Goal: Task Accomplishment & Management: Complete application form

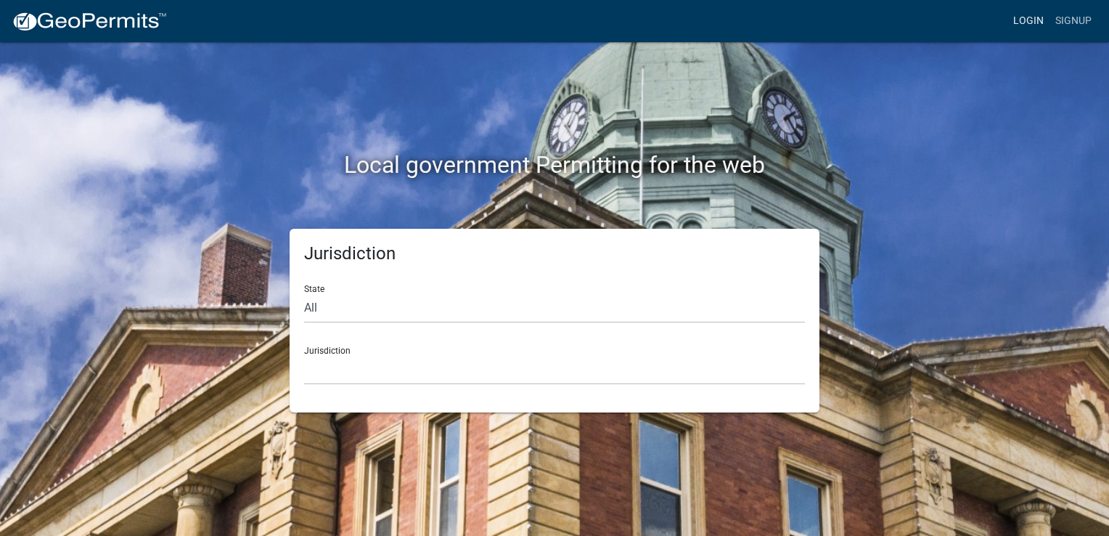
click at [1028, 23] on link "Login" at bounding box center [1029, 21] width 42 height 28
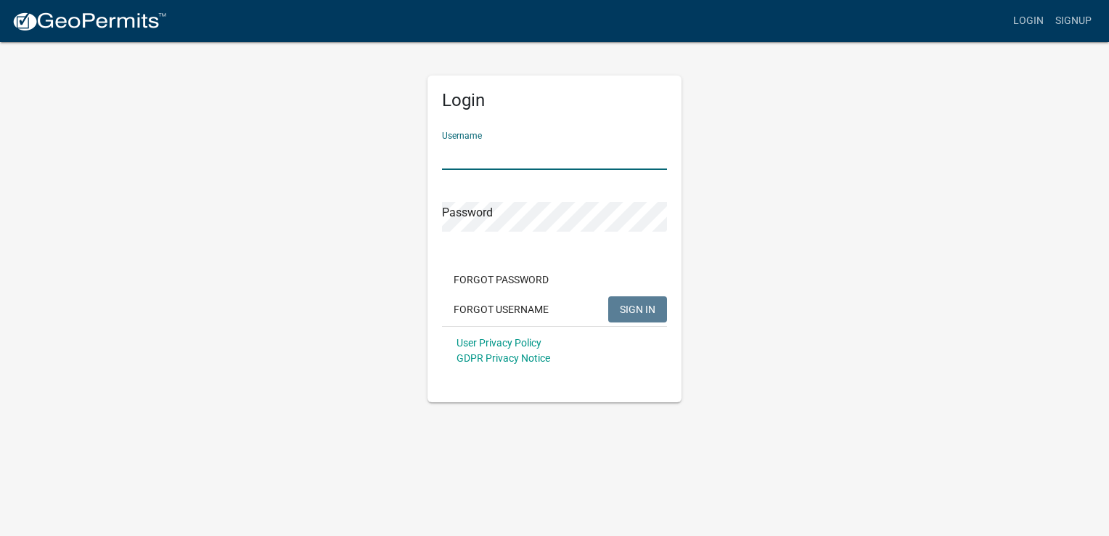
click at [534, 148] on input "Username" at bounding box center [554, 155] width 225 height 30
type input "Serenity 1"
click at [633, 311] on span "SIGN IN" at bounding box center [638, 309] width 36 height 12
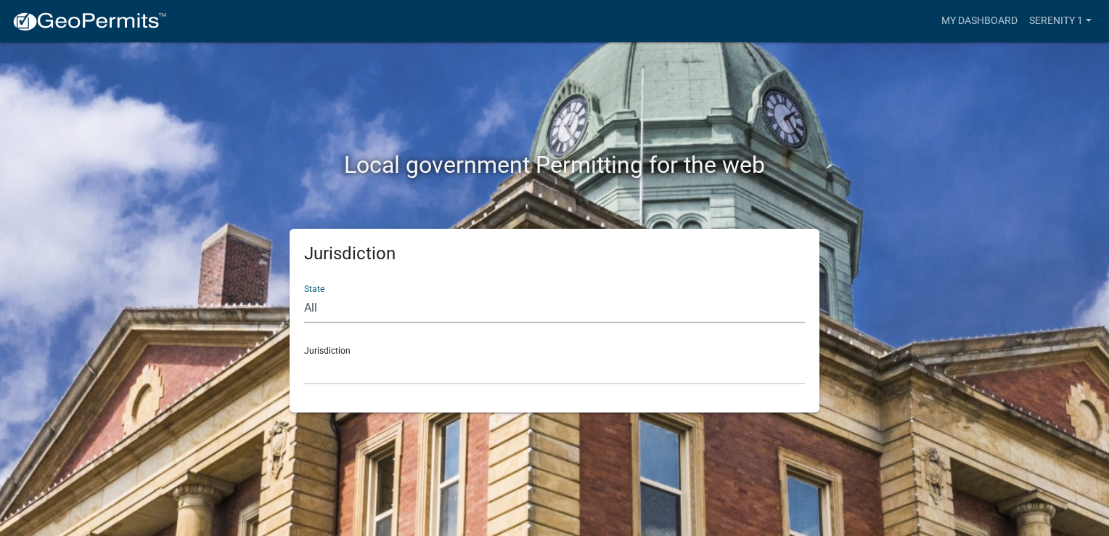
click at [314, 306] on select "All [US_STATE] [US_STATE] [US_STATE] [US_STATE] [US_STATE] [US_STATE] [US_STATE…" at bounding box center [554, 308] width 501 height 30
select select "[US_STATE]"
click at [304, 293] on select "All [US_STATE] [US_STATE] [US_STATE] [US_STATE] [US_STATE] [US_STATE] [US_STATE…" at bounding box center [554, 308] width 501 height 30
click at [320, 375] on select "[GEOGRAPHIC_DATA], [US_STATE][PERSON_NAME][GEOGRAPHIC_DATA], [US_STATE][PERSON_…" at bounding box center [554, 370] width 501 height 30
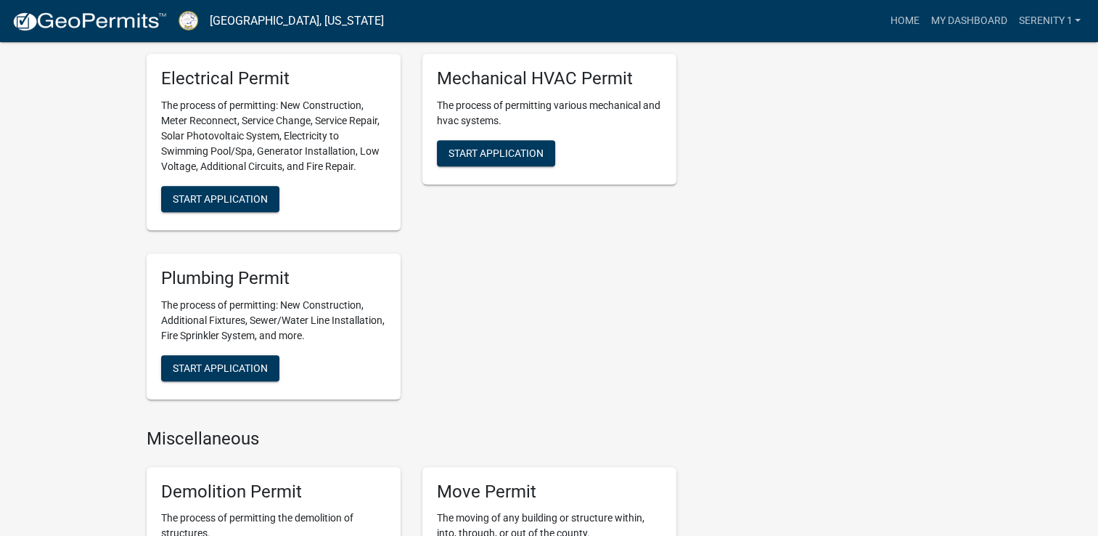
scroll to position [958, 0]
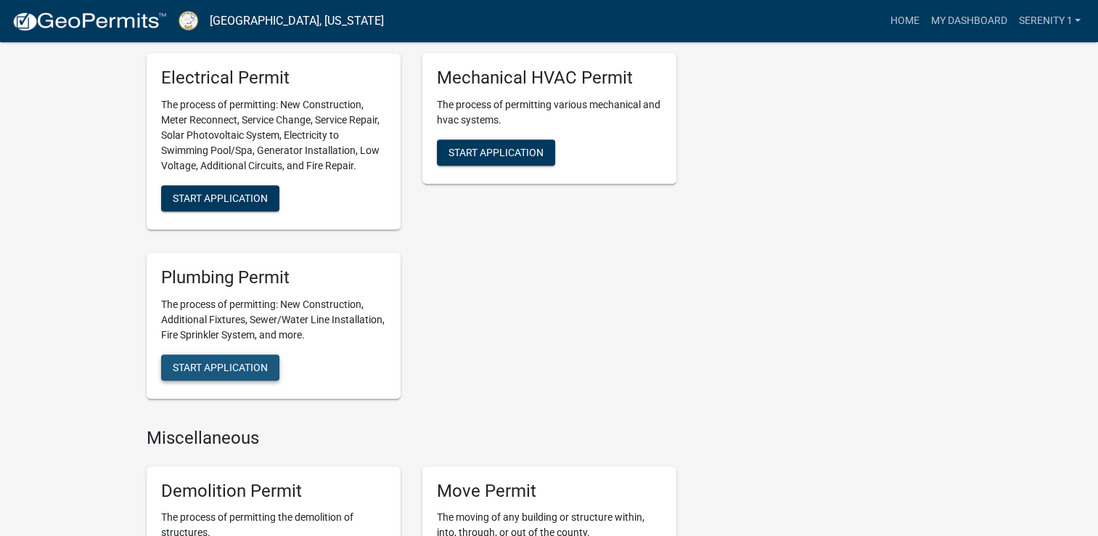
click at [222, 370] on span "Start Application" at bounding box center [220, 367] width 95 height 12
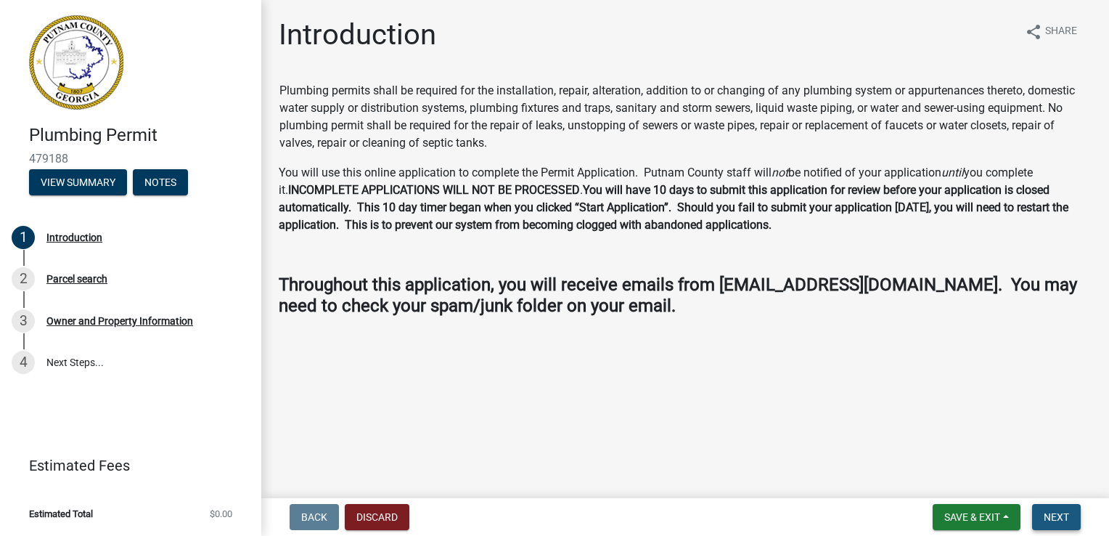
click at [1052, 518] on span "Next" at bounding box center [1056, 517] width 25 height 12
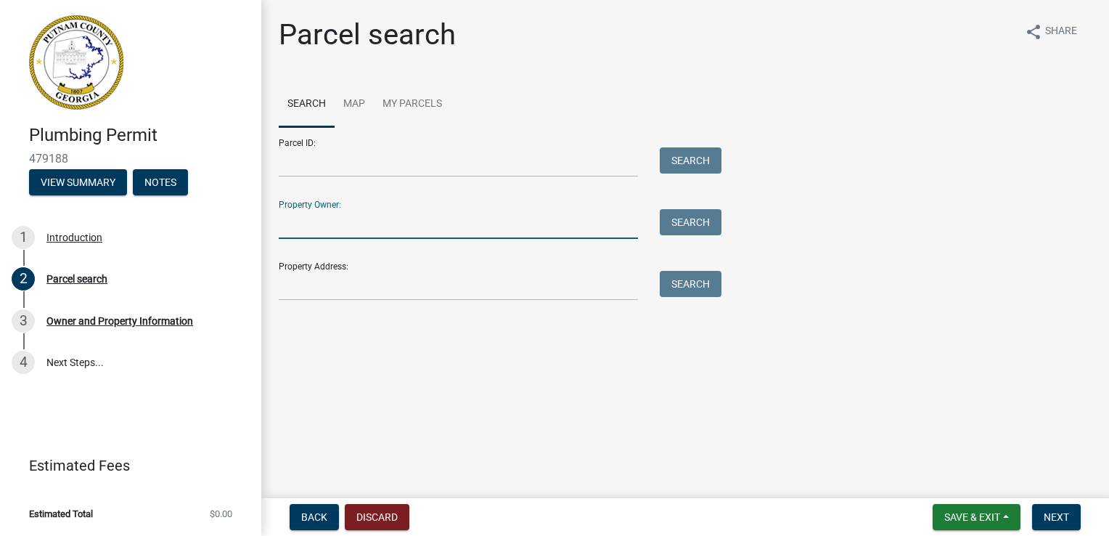
click at [350, 229] on input "Property Owner:" at bounding box center [458, 224] width 359 height 30
type input "[PERSON_NAME]"
click at [682, 222] on button "Search" at bounding box center [691, 222] width 62 height 26
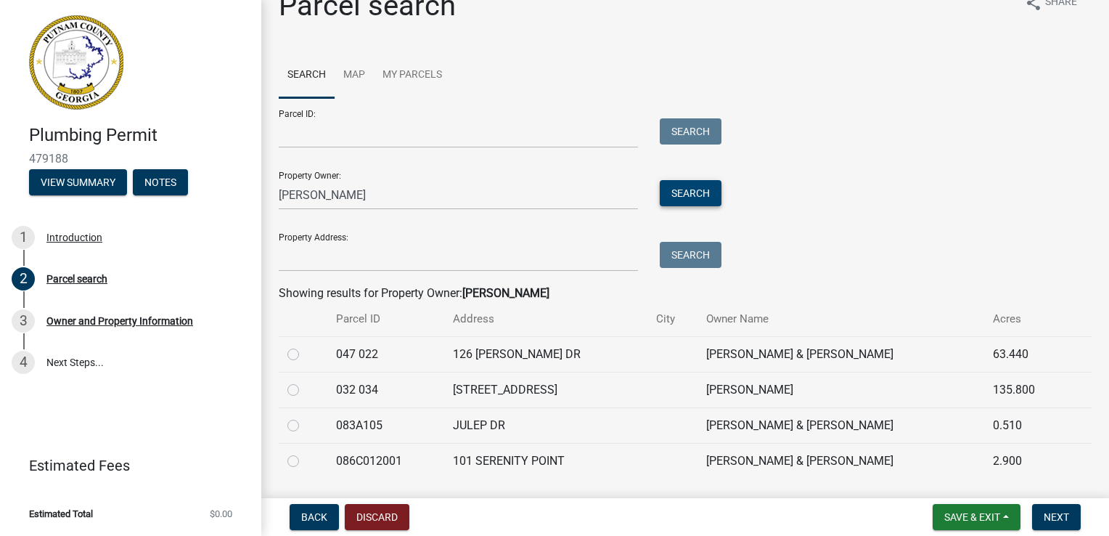
scroll to position [58, 0]
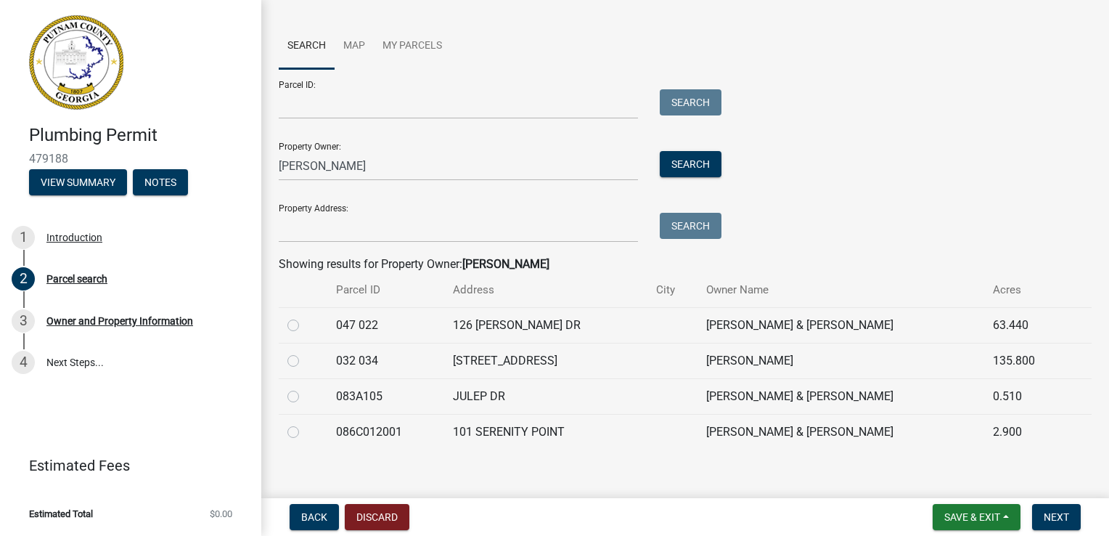
click at [305, 423] on label at bounding box center [305, 423] width 0 height 0
click at [305, 432] on input "radio" at bounding box center [309, 427] width 9 height 9
radio input "true"
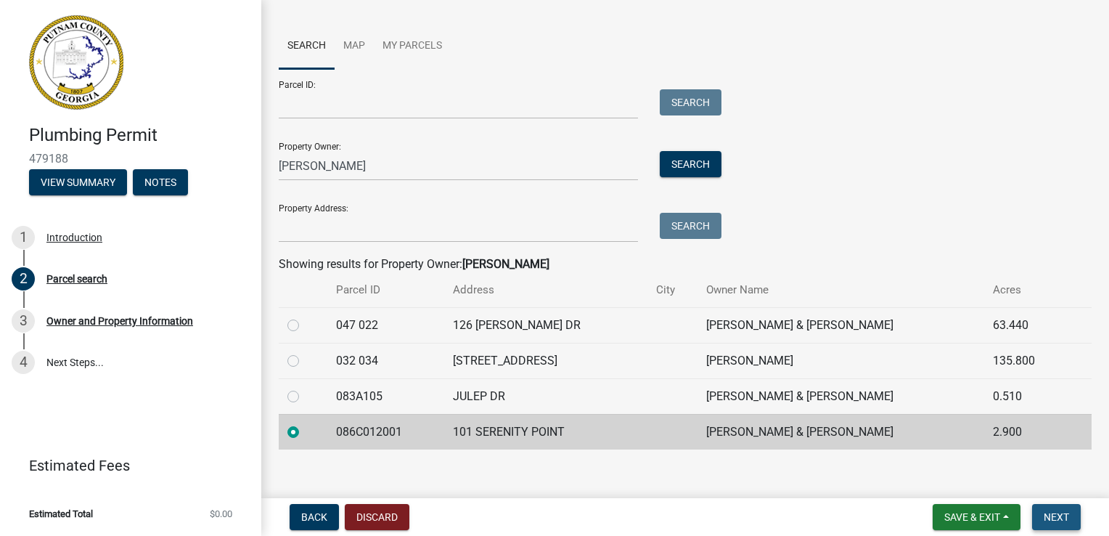
click at [1061, 518] on span "Next" at bounding box center [1056, 517] width 25 height 12
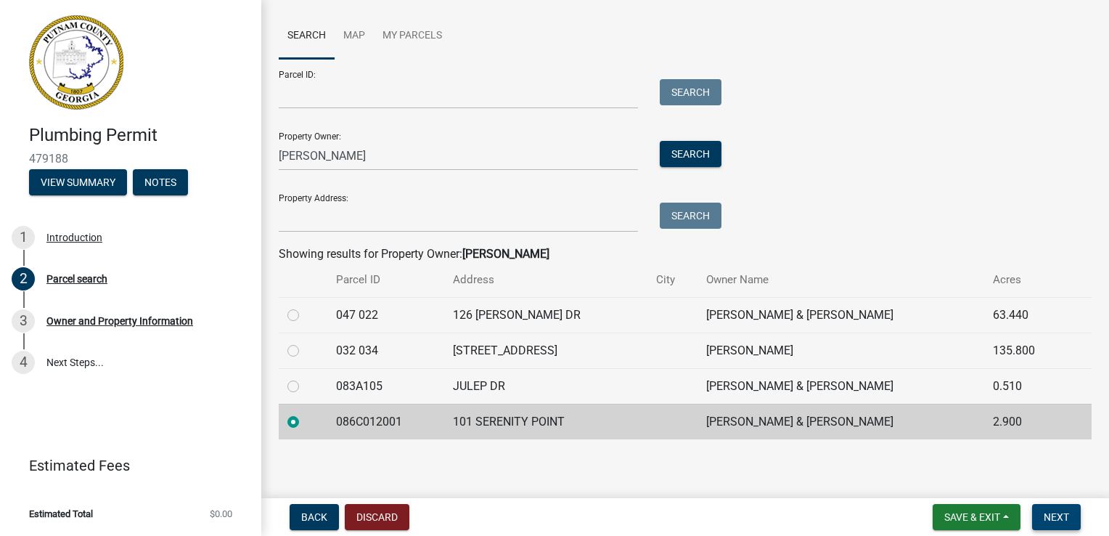
scroll to position [70, 0]
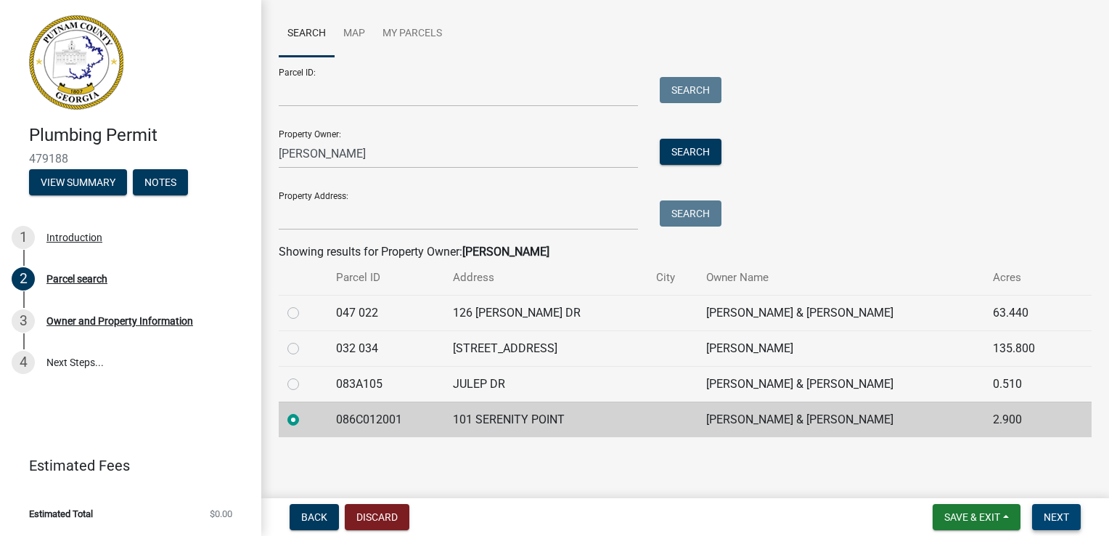
click at [1053, 516] on span "Next" at bounding box center [1056, 517] width 25 height 12
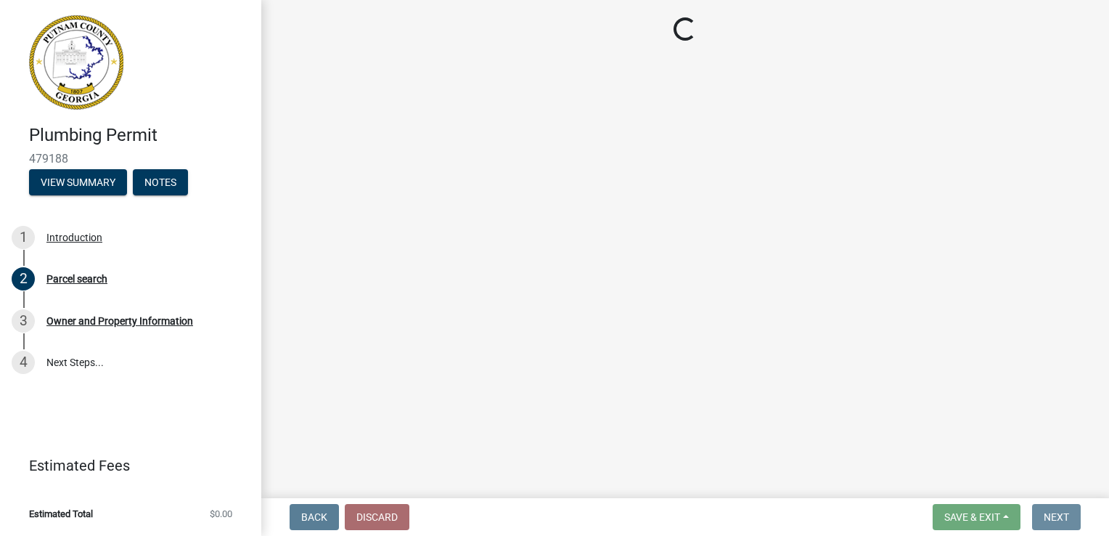
scroll to position [0, 0]
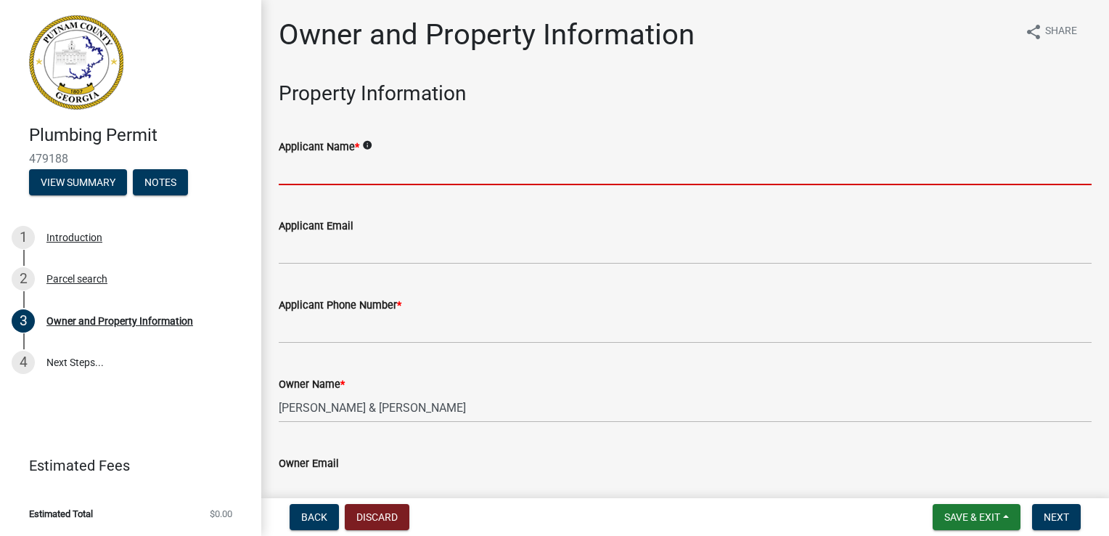
click at [369, 173] on input "Applicant Name *" at bounding box center [685, 170] width 813 height 30
type input "[PERSON_NAME] and [PERSON_NAME]"
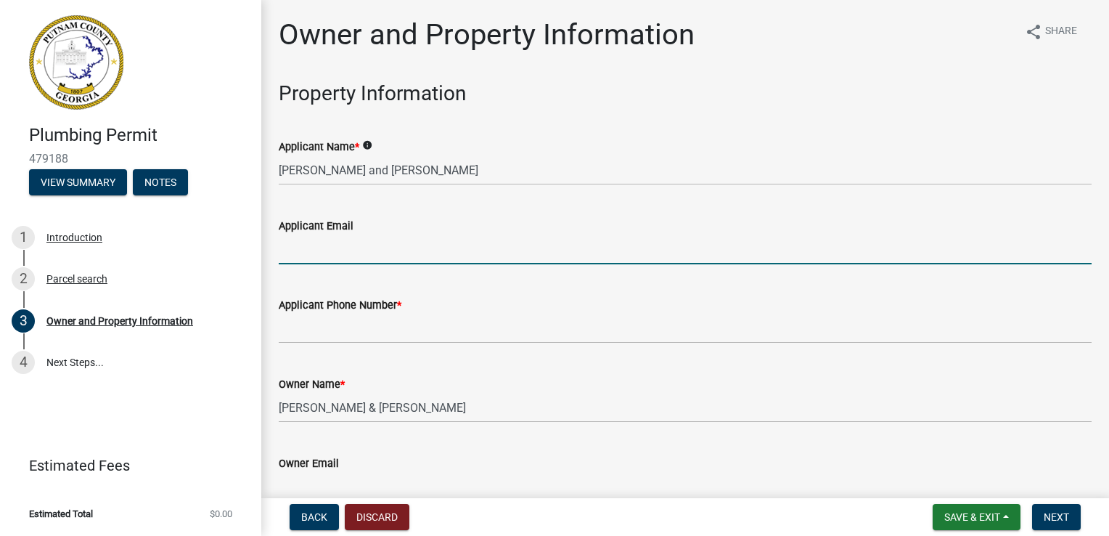
click at [338, 255] on input "Applicant Email" at bounding box center [685, 249] width 813 height 30
type input "[EMAIL_ADDRESS][DOMAIN_NAME]"
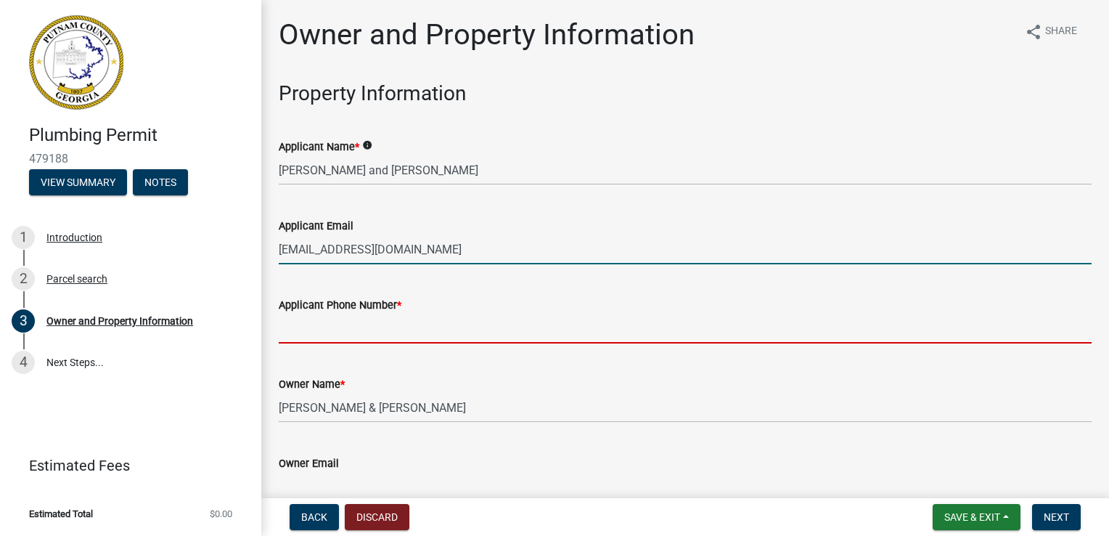
type input "7068365124"
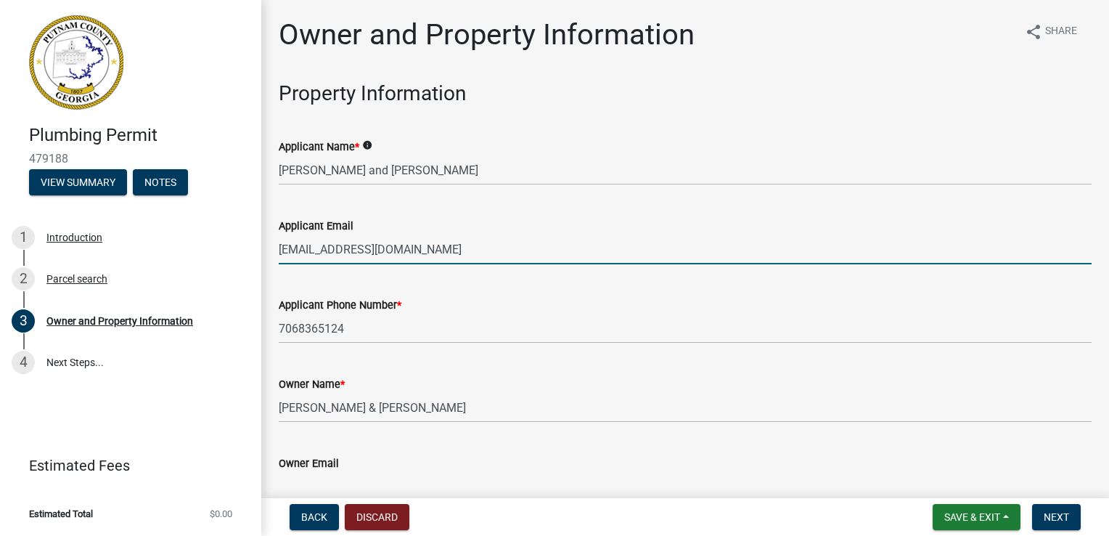
type input "[EMAIL_ADDRESS][DOMAIN_NAME]"
type input "[GEOGRAPHIC_DATA]"
type input "[STREET_ADDRESS]"
type input "[GEOGRAPHIC_DATA]"
type input "[US_STATE]"
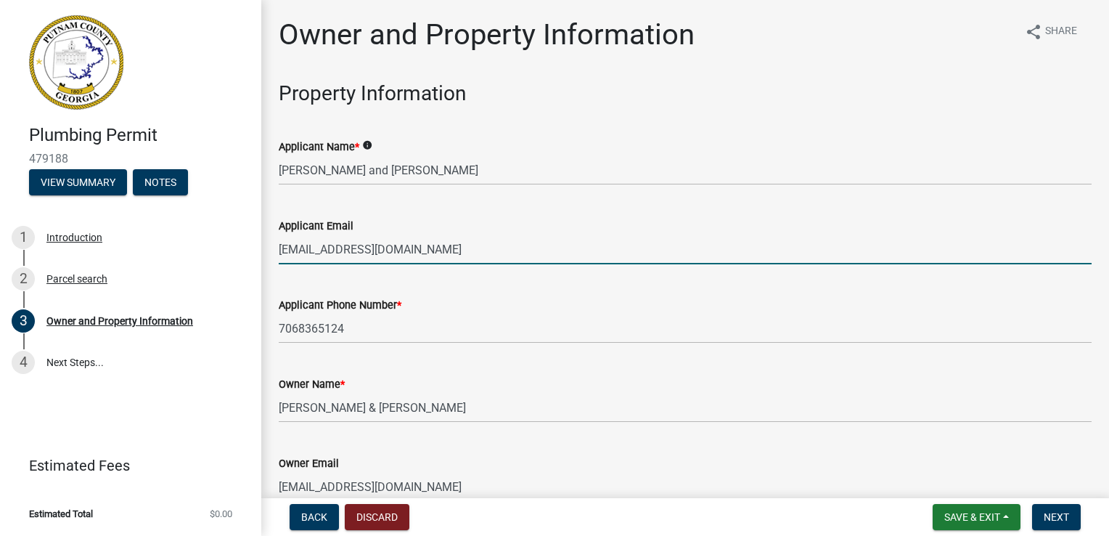
type input "30814"
type input "[PERSON_NAME]"
type input "7068365124"
type input "[STREET_ADDRESS]"
type input "[GEOGRAPHIC_DATA]"
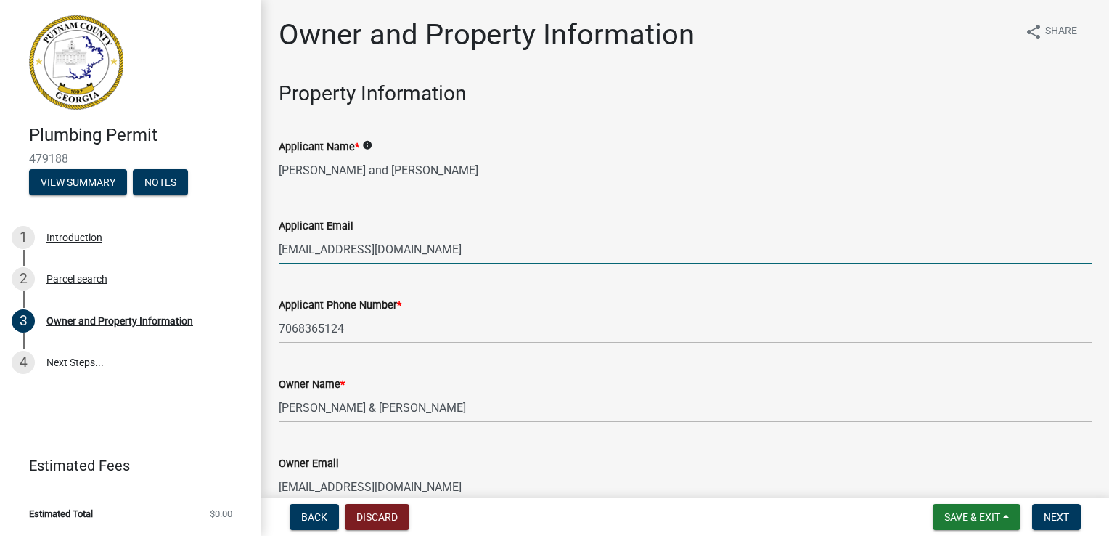
type input "[US_STATE]"
type input "30814"
type input "[EMAIL_ADDRESS][DOMAIN_NAME]"
select select "9"
select select "2025"
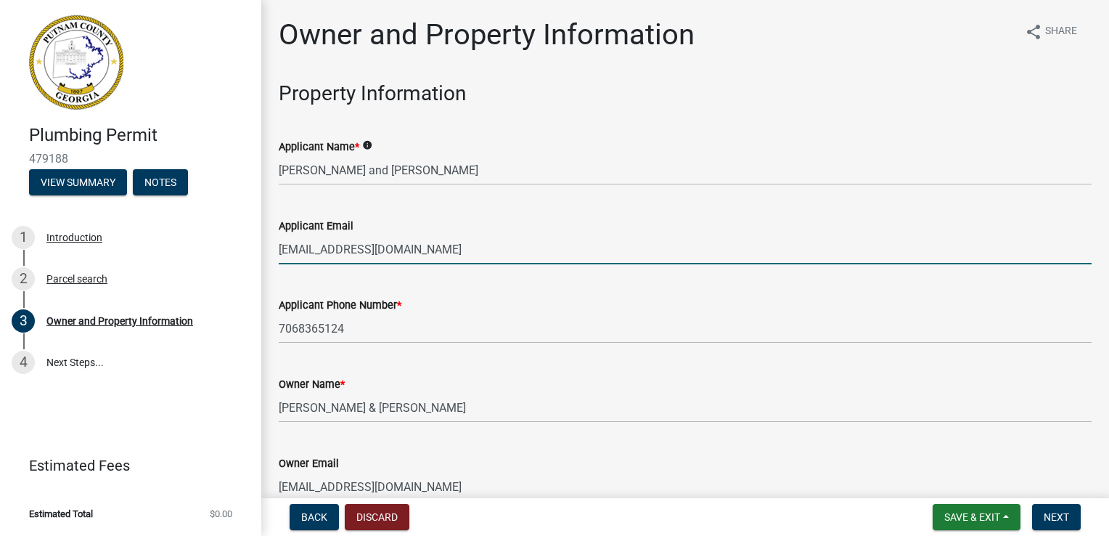
select select "9"
select select "2025"
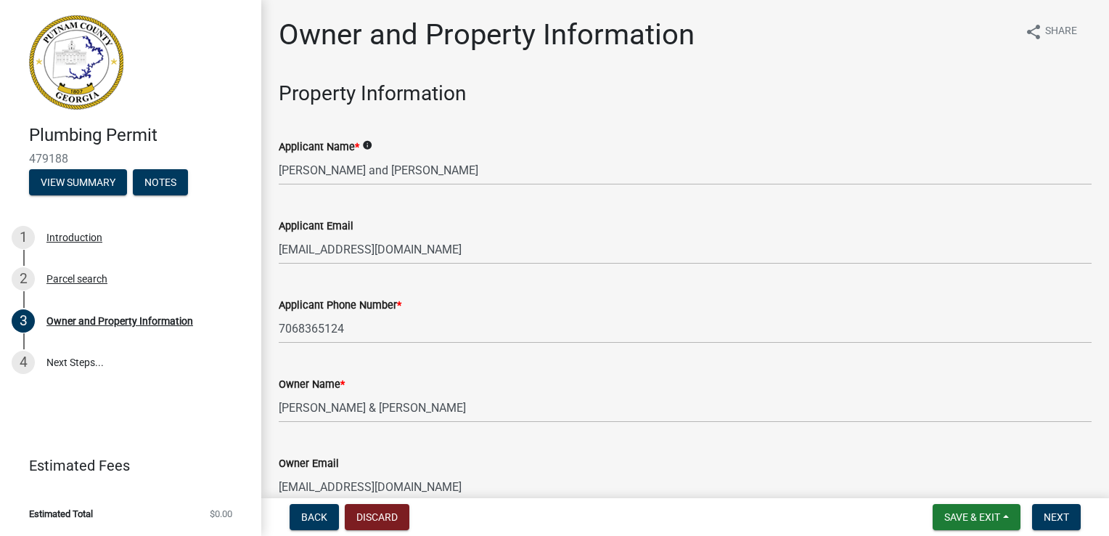
scroll to position [1804, 0]
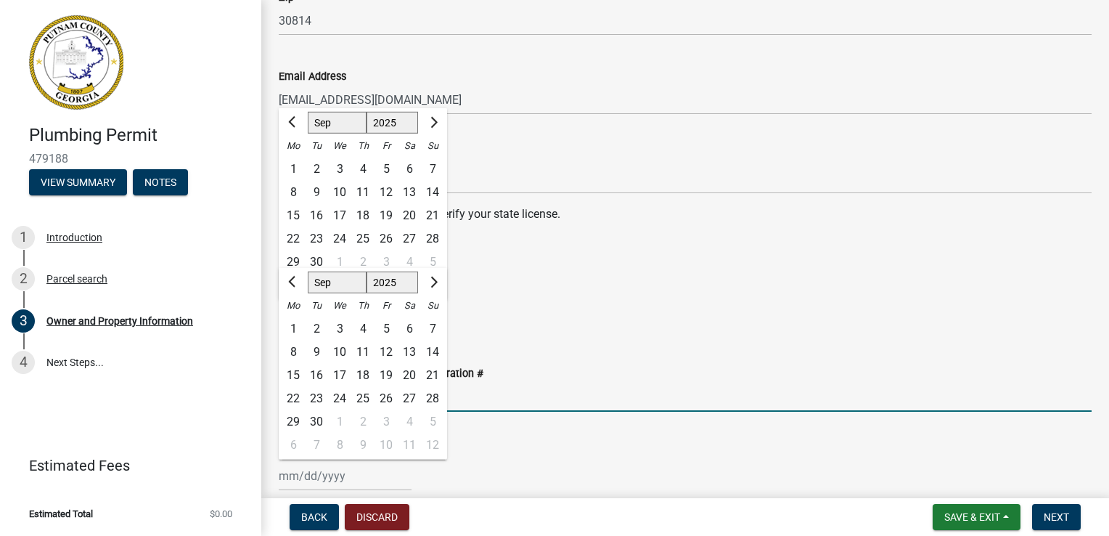
click at [580, 386] on input "Occupational Tax / Business Registration #" at bounding box center [685, 397] width 813 height 30
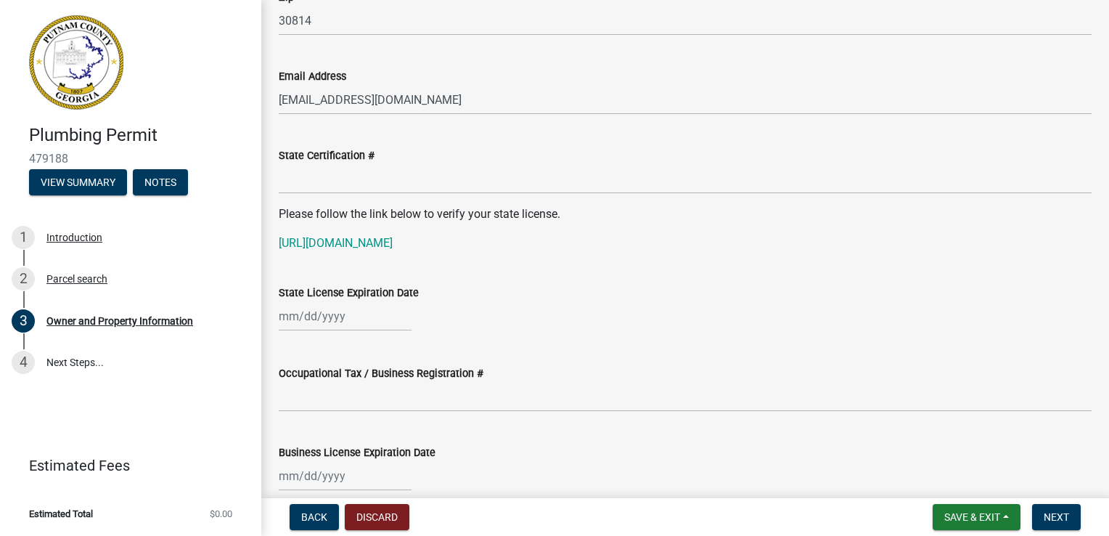
click at [719, 463] on div at bounding box center [685, 476] width 813 height 30
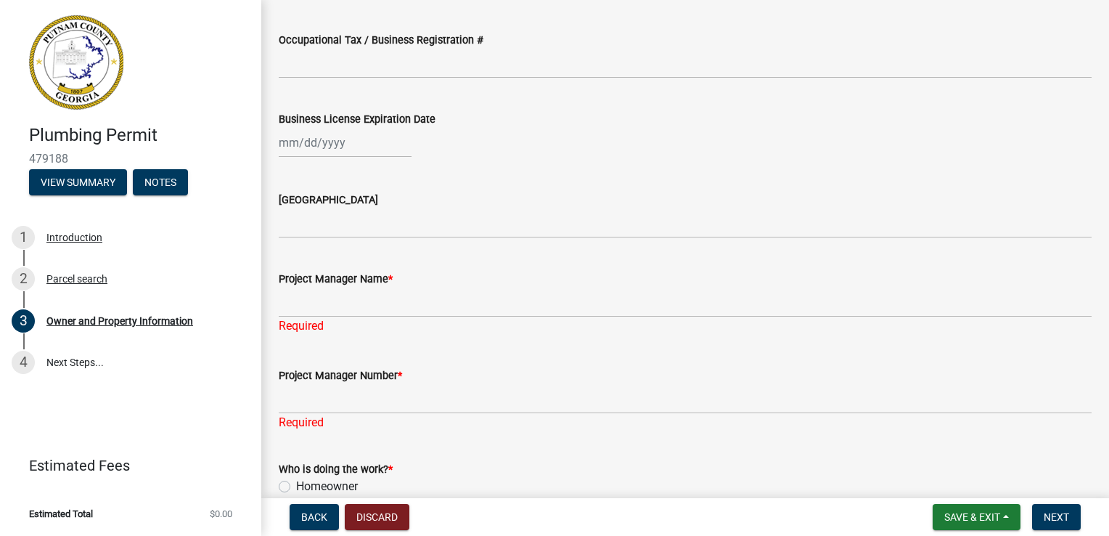
scroll to position [2137, 0]
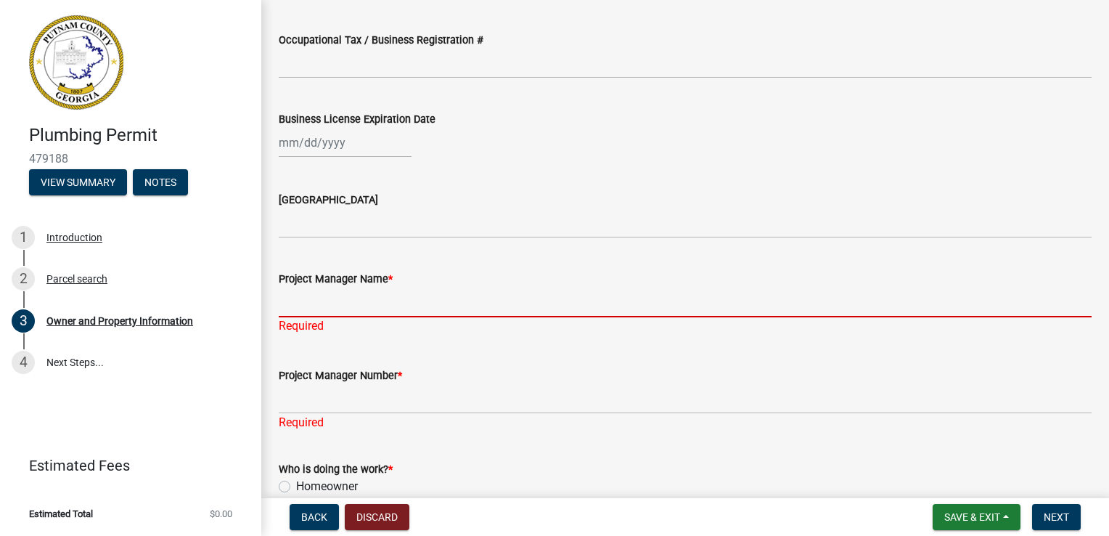
click at [396, 307] on input "Project Manager Name *" at bounding box center [685, 302] width 813 height 30
type input "[PERSON_NAME]"
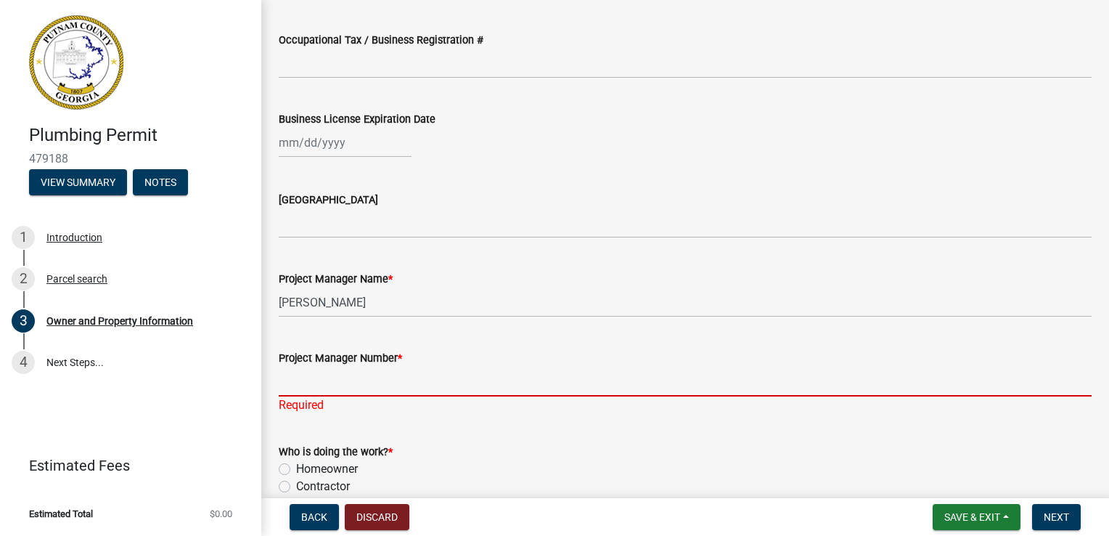
click at [342, 402] on div "Project Manager Number * Required" at bounding box center [685, 371] width 813 height 85
type input "[PHONE_NUMBER]"
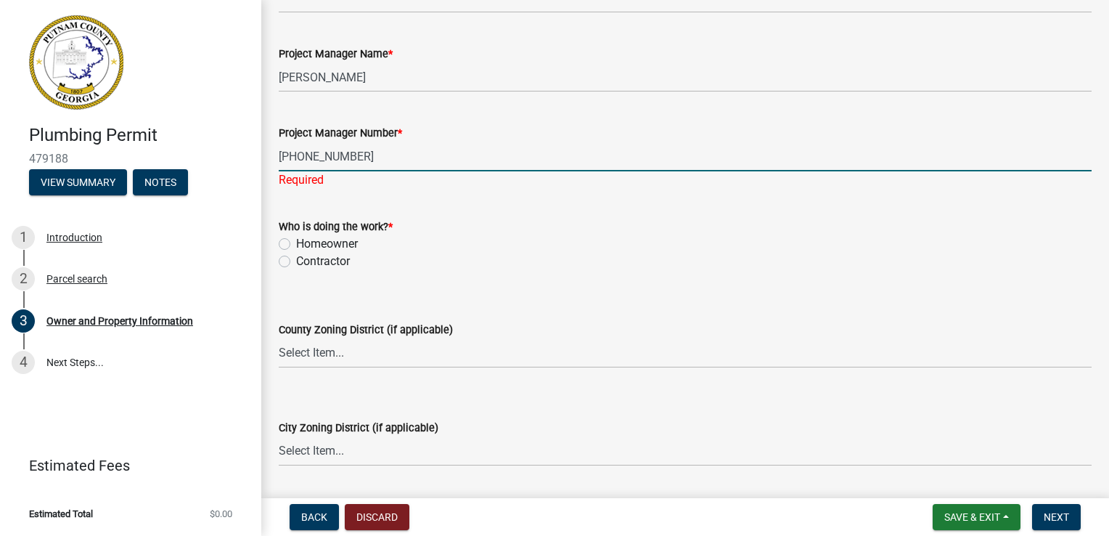
scroll to position [2369, 0]
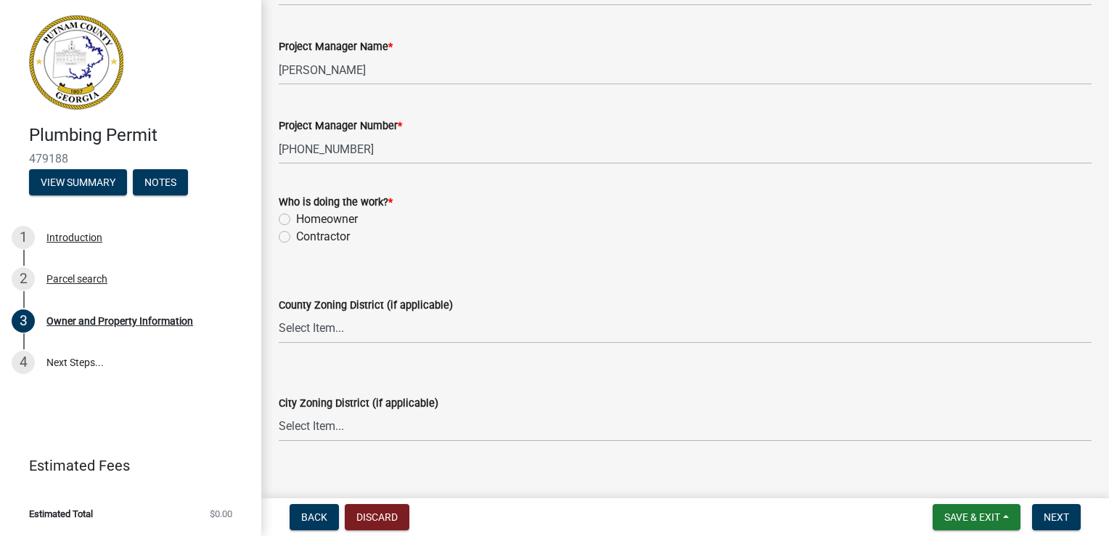
click at [286, 235] on div "Who is doing the work? * Homeowner [DEMOGRAPHIC_DATA]" at bounding box center [685, 219] width 813 height 52
click at [296, 217] on label "Homeowner" at bounding box center [327, 219] width 62 height 17
click at [296, 217] on input "Homeowner" at bounding box center [300, 215] width 9 height 9
radio input "true"
click at [324, 332] on select "Select Item... AG-1 R-1R R-1 R-2 MHP RM-1 RM-3 C-1 C-2 I-M PUD N/A" at bounding box center [685, 329] width 813 height 30
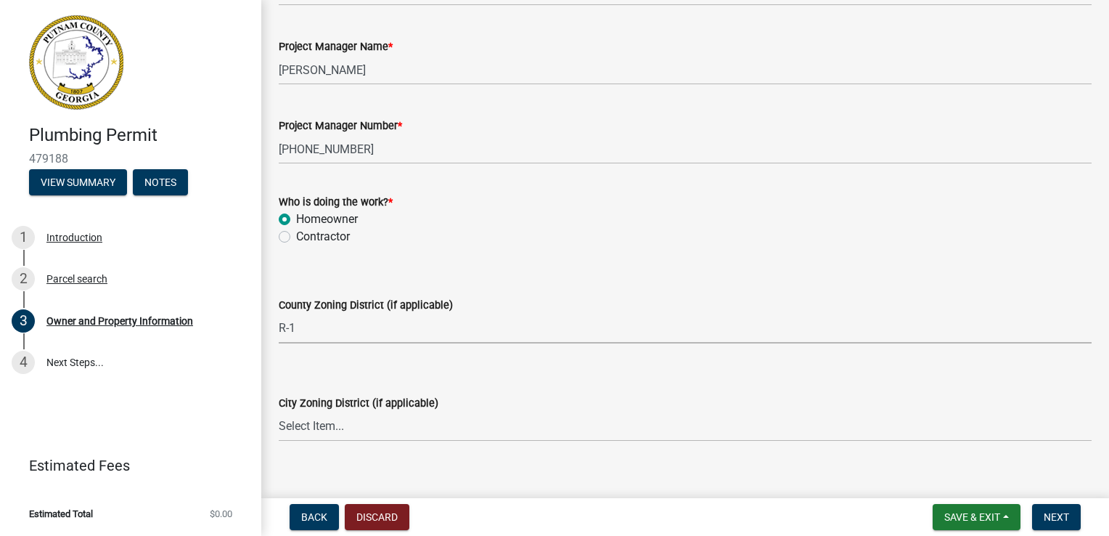
click at [279, 314] on select "Select Item... AG-1 R-1R R-1 R-2 MHP RM-1 RM-3 C-1 C-2 I-M PUD N/A" at bounding box center [685, 329] width 813 height 30
select select "34fe85c2-5f76-4343-b6bb-8ca387e0bed7"
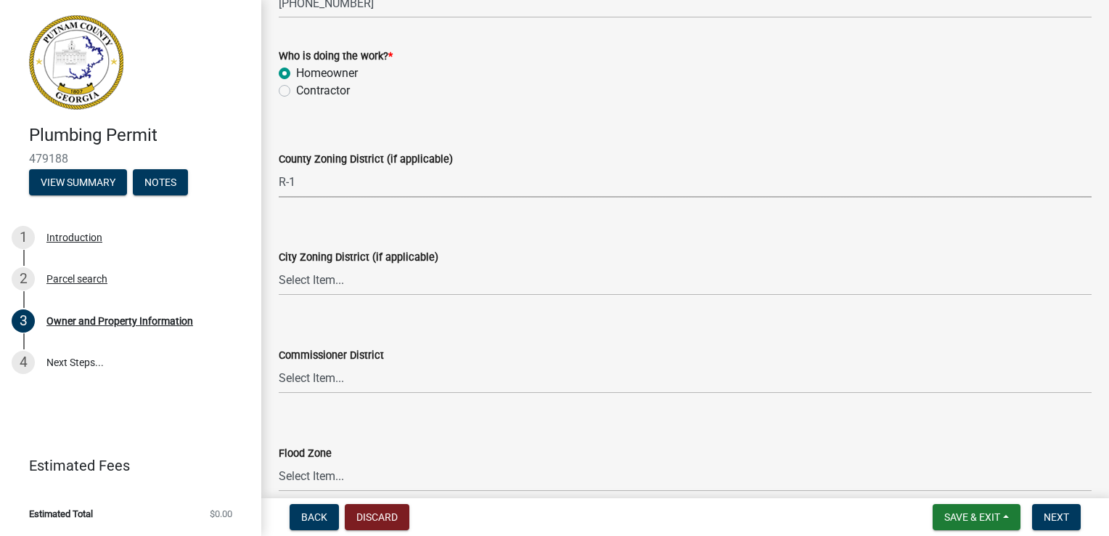
scroll to position [2544, 0]
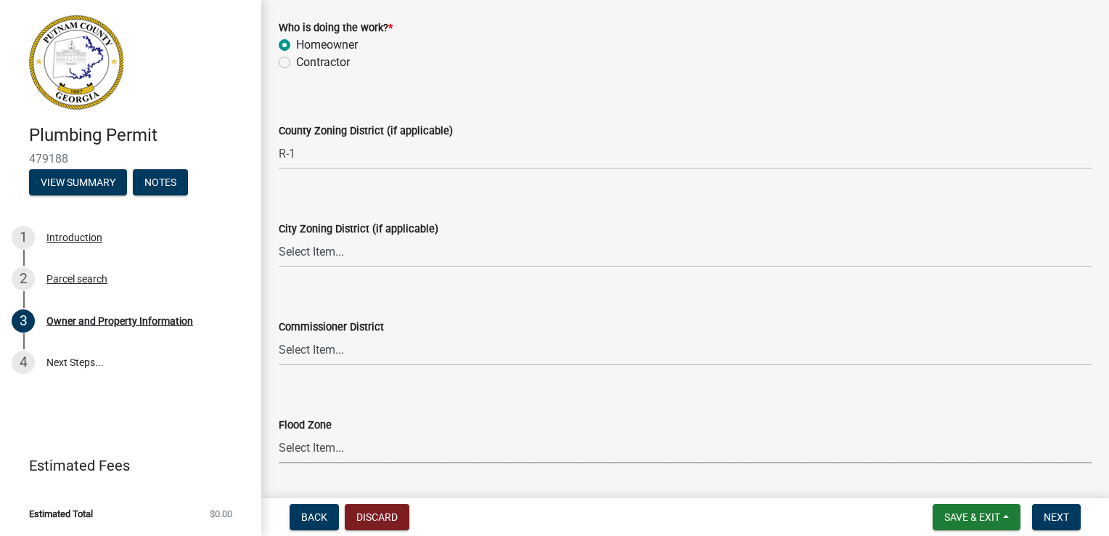
click at [327, 450] on select "Select Item... Zone A Zone V Zone A99 Zone AE Zone AO Zone AH Zone VE Zone AR Z…" at bounding box center [685, 448] width 813 height 30
click at [279, 433] on select "Select Item... Zone A Zone V Zone A99 Zone AE Zone AO Zone AH Zone VE Zone AR Z…" at bounding box center [685, 448] width 813 height 30
select select "6f1acead-4b1a-4680-ba5d-beeb03d30465"
click at [313, 352] on select "Select Item... District 1 District 2 District 3 District 4" at bounding box center [685, 350] width 813 height 30
click at [279, 335] on select "Select Item... District 1 District 2 District 3 District 4" at bounding box center [685, 350] width 813 height 30
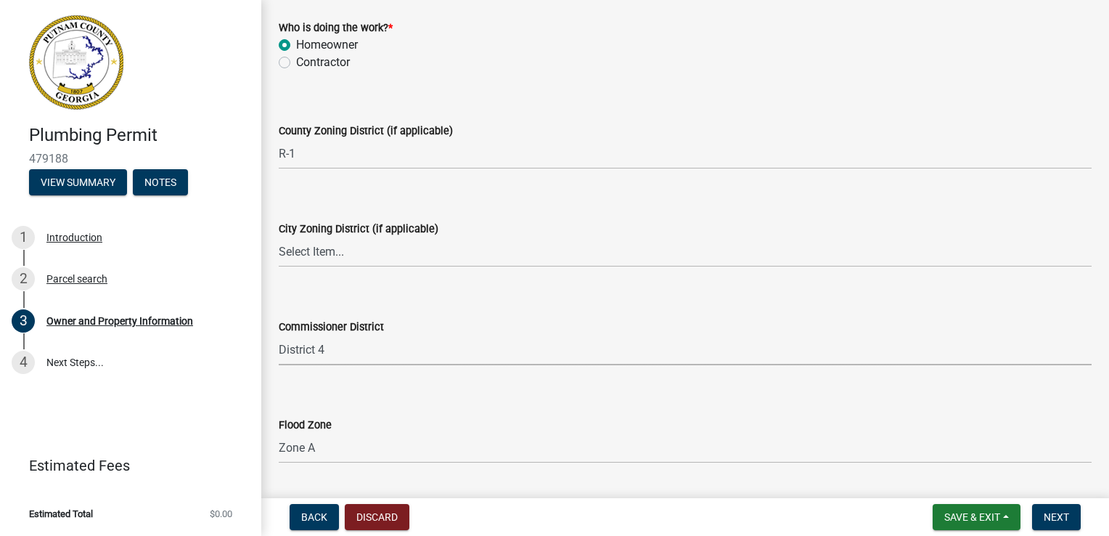
select select "295c155f-de53-4b68-9fdd-08c8883e9b6f"
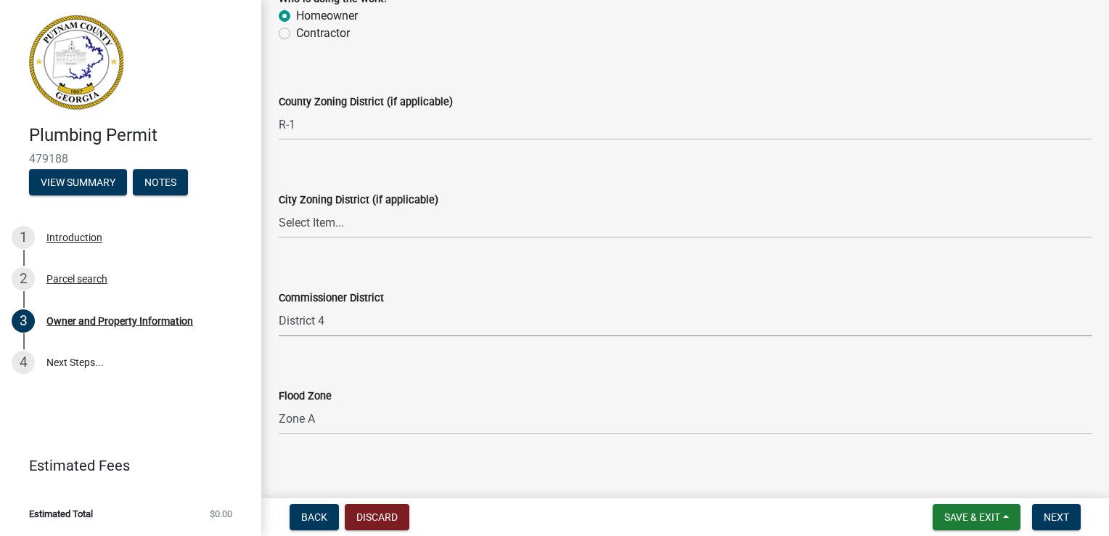
scroll to position [2584, 0]
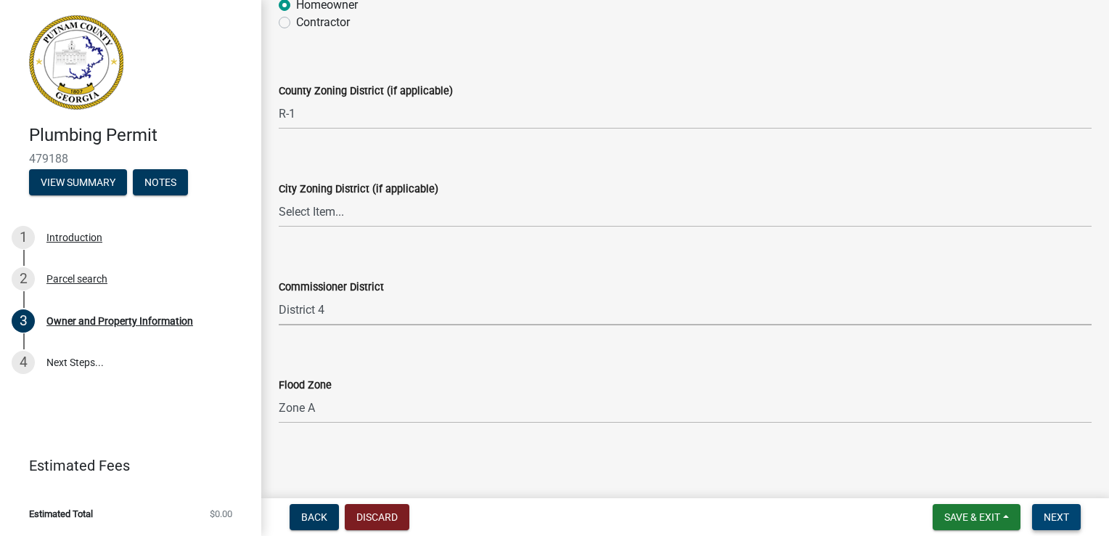
click at [1057, 518] on span "Next" at bounding box center [1056, 517] width 25 height 12
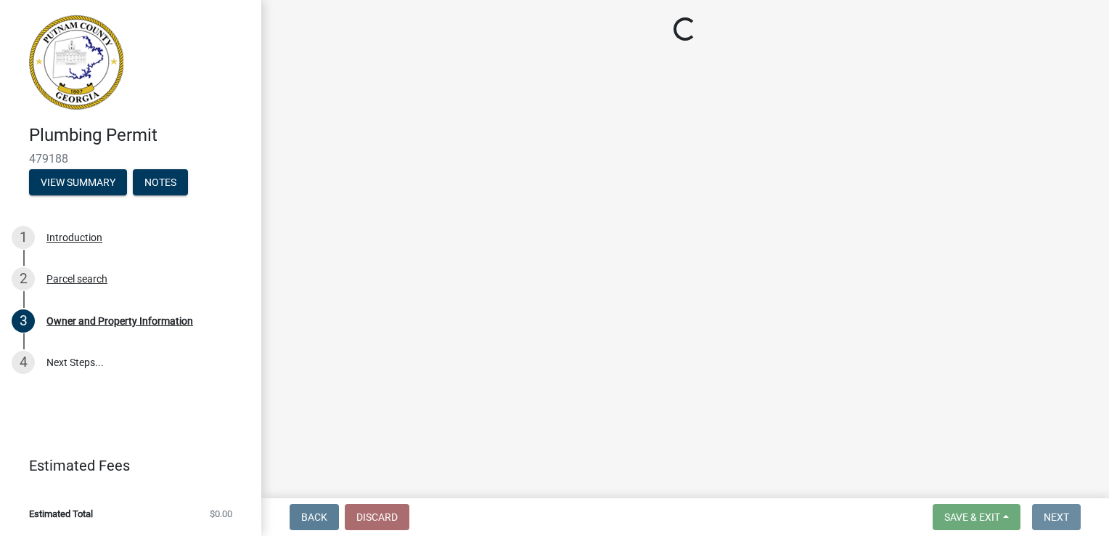
scroll to position [0, 0]
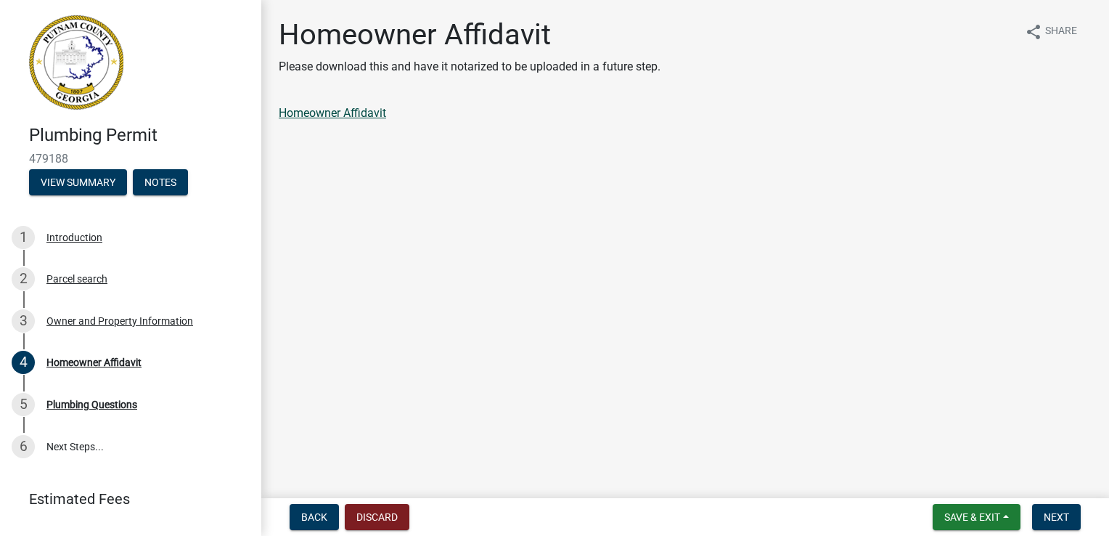
click at [324, 113] on link "Homeowner Affidavit" at bounding box center [332, 113] width 107 height 14
click at [1060, 521] on span "Next" at bounding box center [1056, 517] width 25 height 12
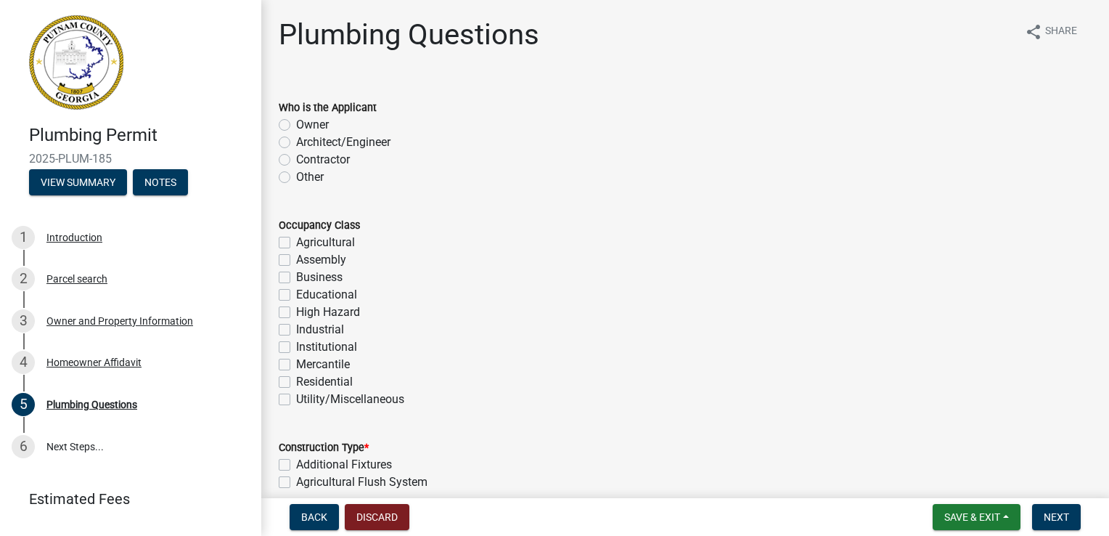
click at [296, 125] on label "Owner" at bounding box center [312, 124] width 33 height 17
click at [296, 125] on input "Owner" at bounding box center [300, 120] width 9 height 9
radio input "true"
click at [296, 380] on label "Residential" at bounding box center [324, 381] width 57 height 17
click at [296, 380] on input "Residential" at bounding box center [300, 377] width 9 height 9
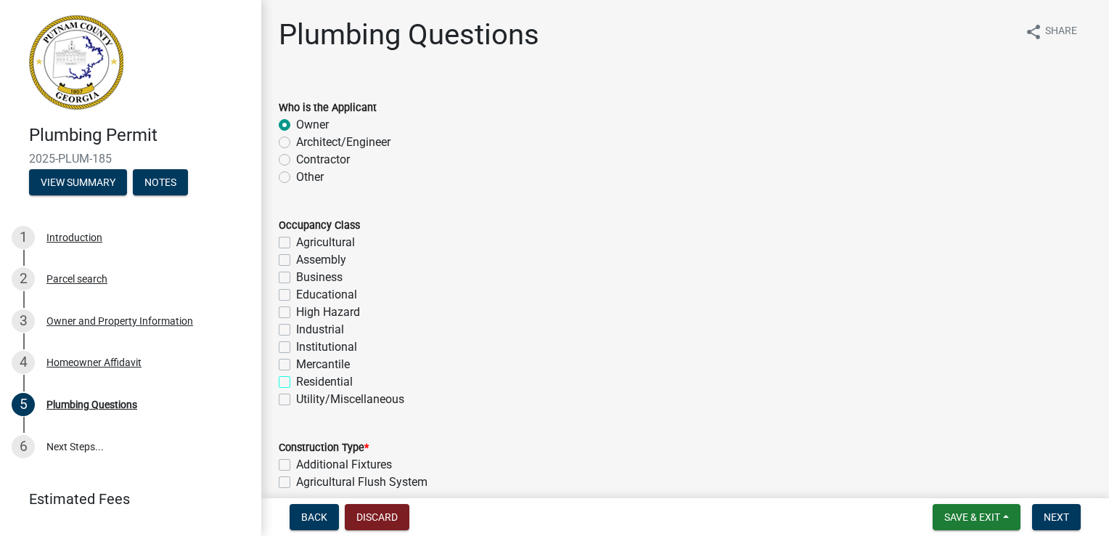
checkbox input "true"
checkbox input "false"
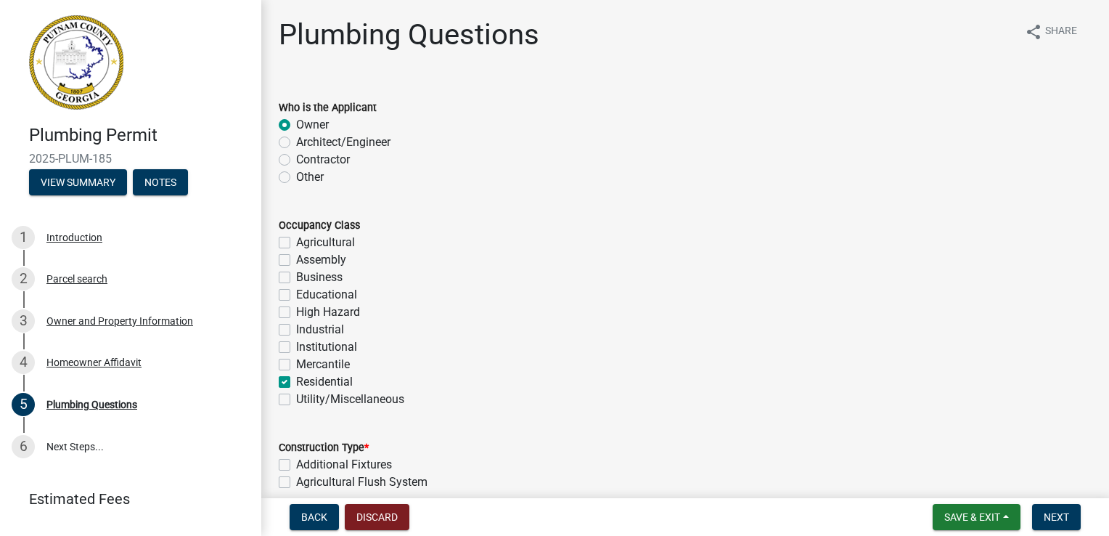
checkbox input "false"
checkbox input "true"
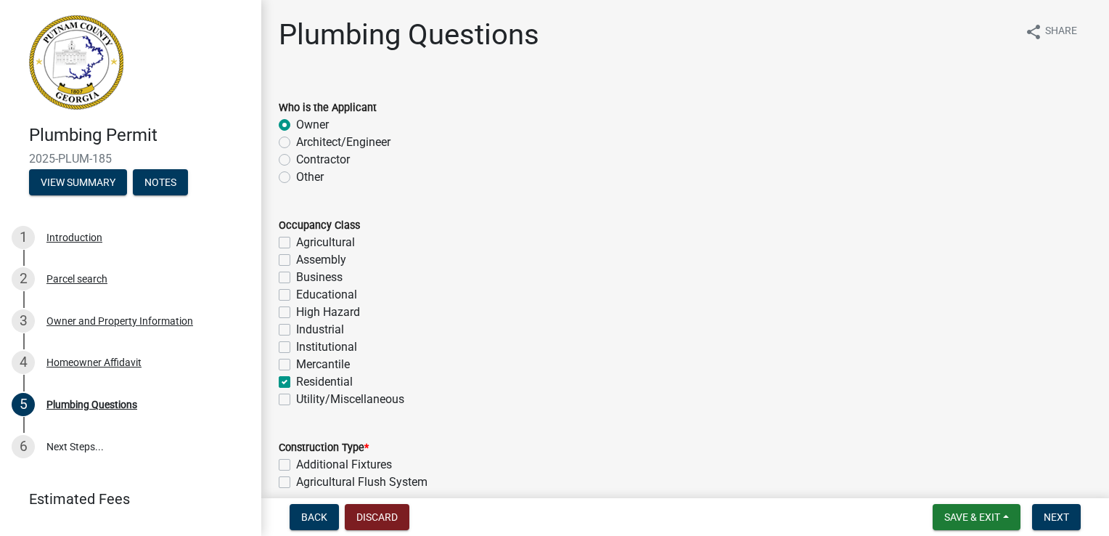
checkbox input "false"
click at [296, 467] on label "Additional Fixtures" at bounding box center [344, 464] width 96 height 17
click at [296, 465] on input "Additional Fixtures" at bounding box center [300, 460] width 9 height 9
checkbox input "true"
checkbox input "false"
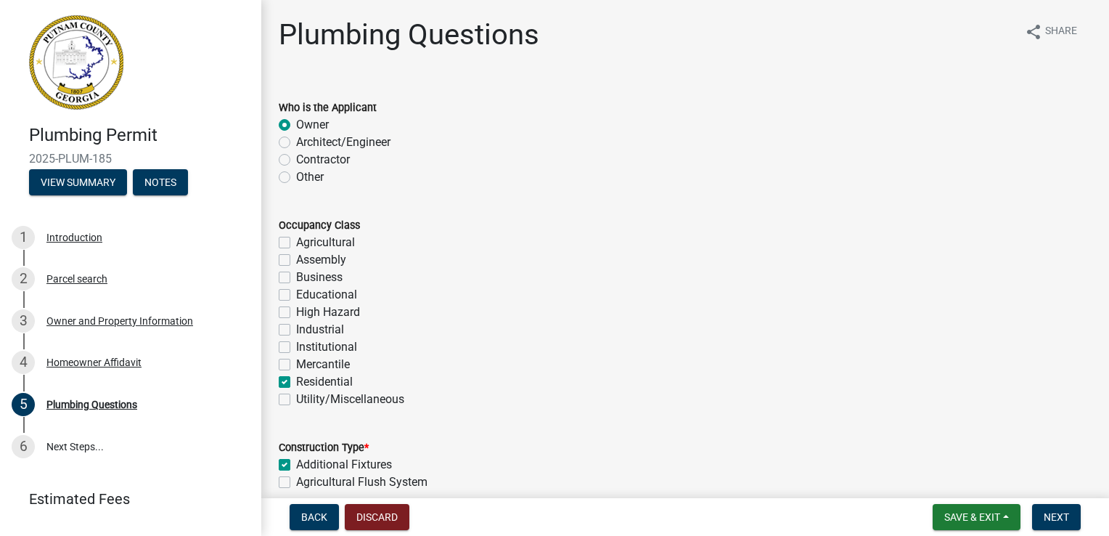
checkbox input "false"
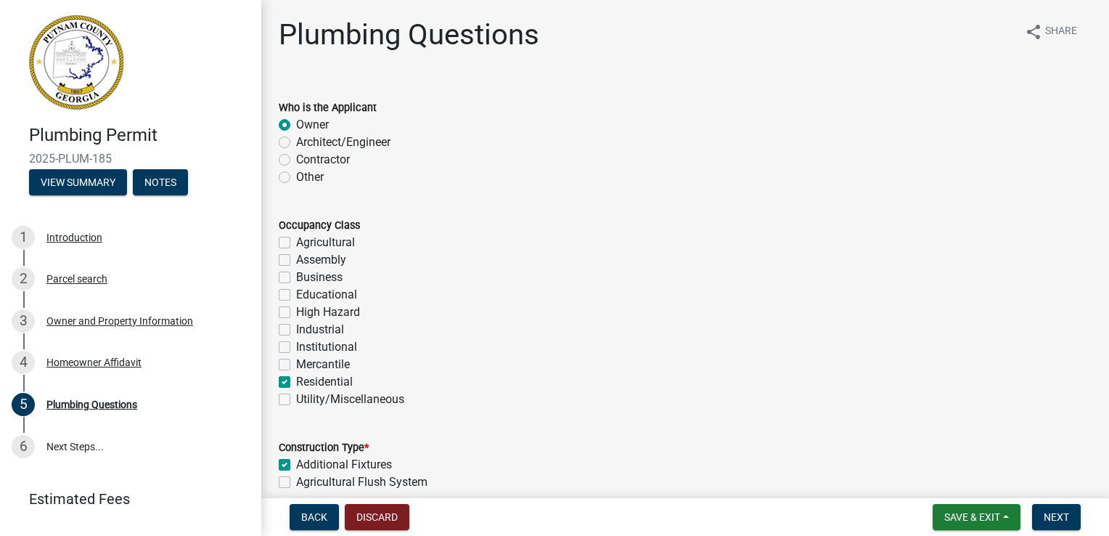
checkbox input "false"
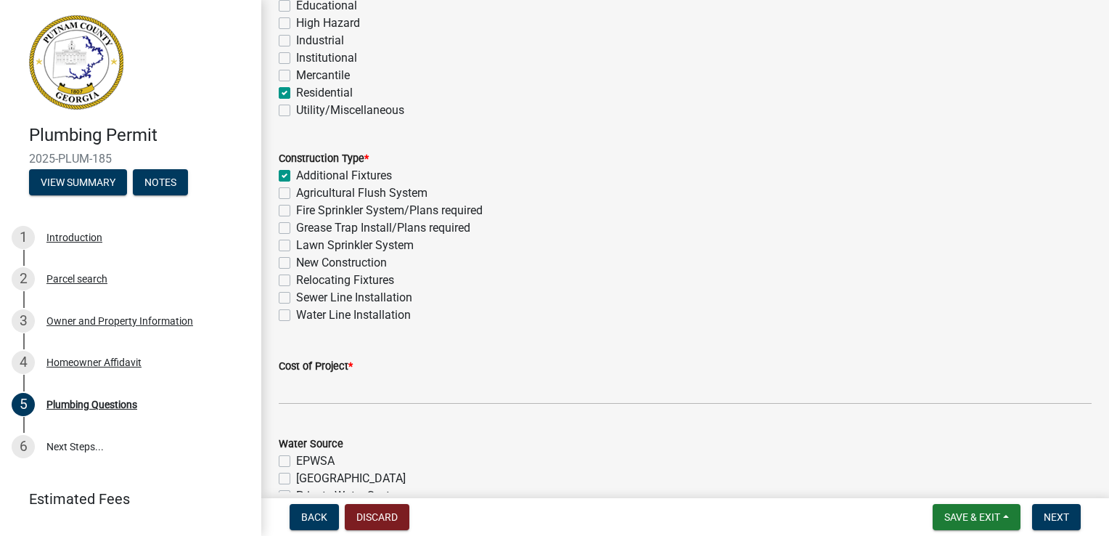
scroll to position [290, 0]
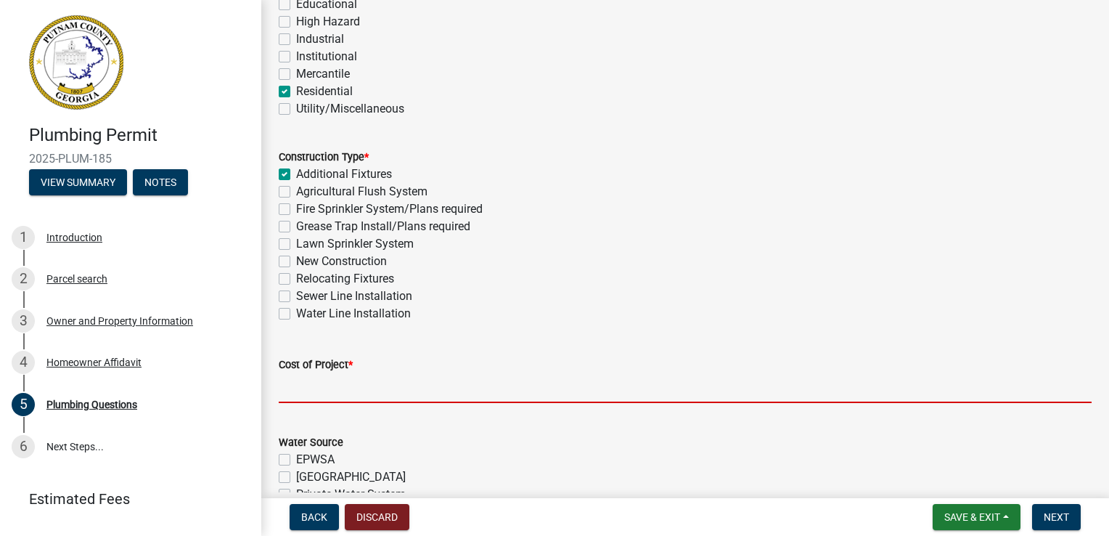
click at [325, 396] on input "text" at bounding box center [685, 388] width 813 height 30
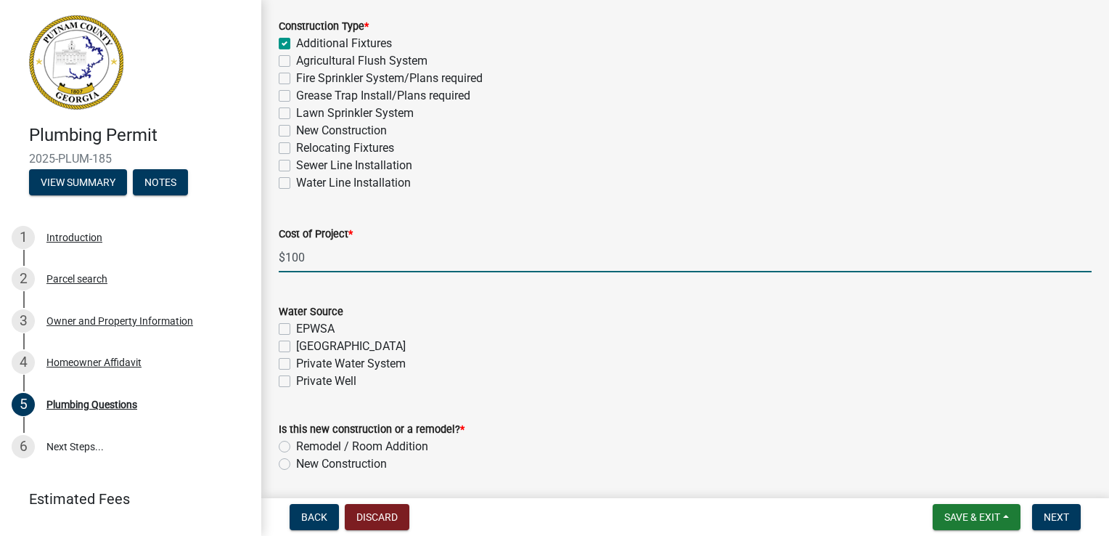
scroll to position [436, 0]
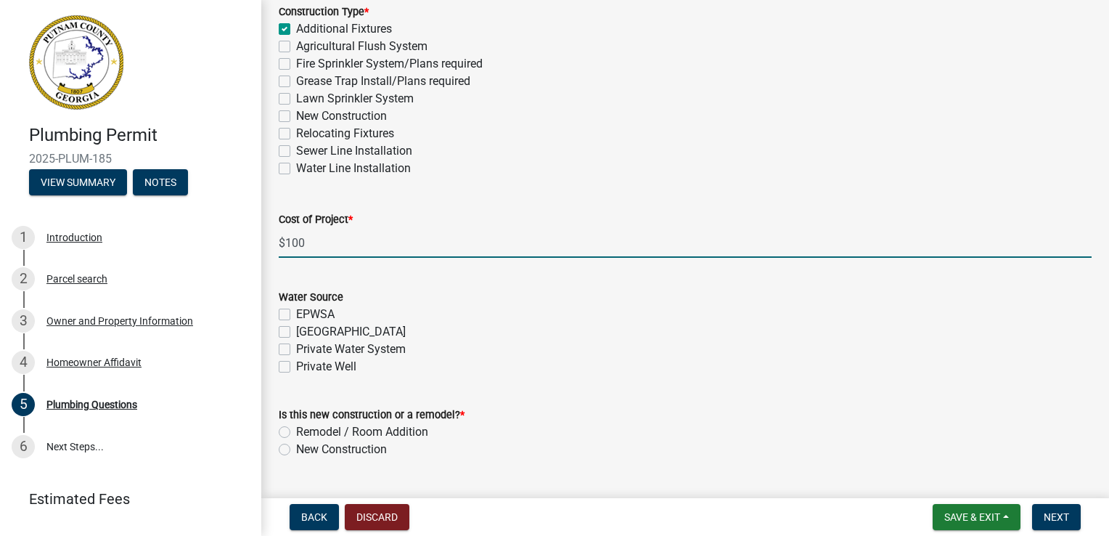
type input "100"
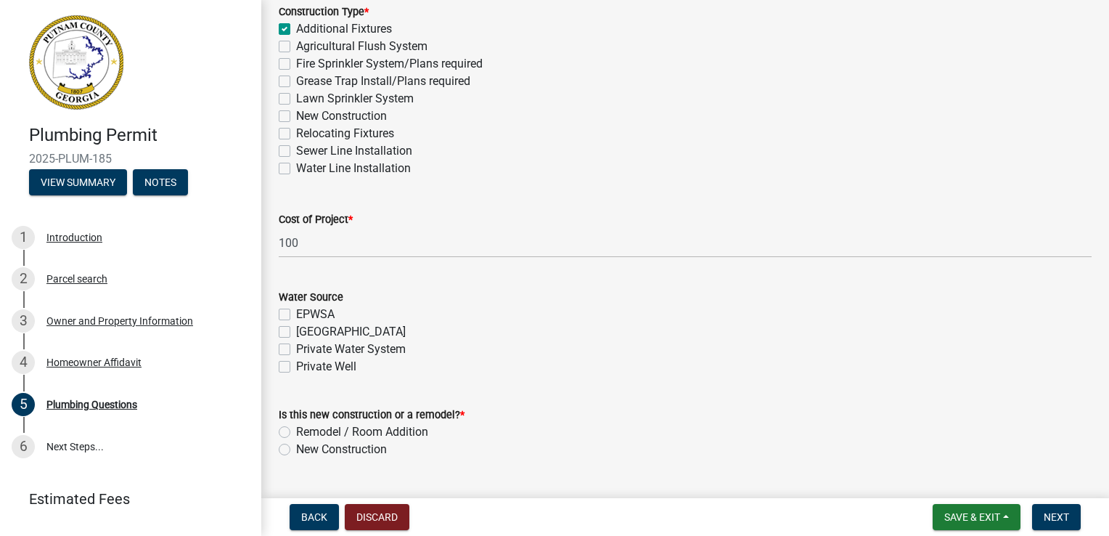
click at [296, 313] on label "EPWSA" at bounding box center [315, 314] width 38 height 17
click at [296, 313] on input "EPWSA" at bounding box center [300, 310] width 9 height 9
checkbox input "true"
checkbox input "false"
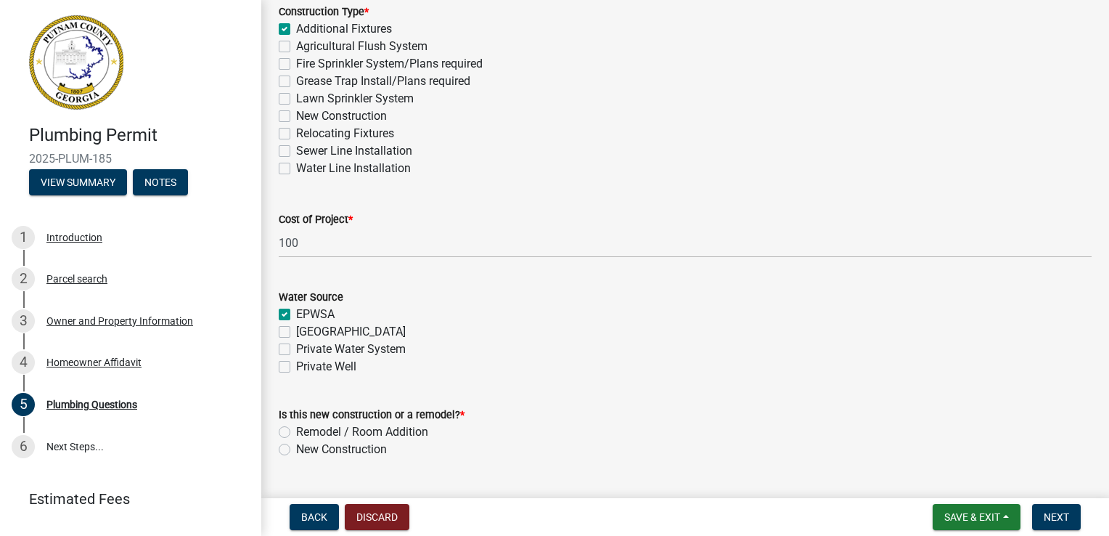
checkbox input "false"
click at [296, 449] on label "New Construction" at bounding box center [341, 449] width 91 height 17
click at [296, 449] on input "New Construction" at bounding box center [300, 445] width 9 height 9
radio input "true"
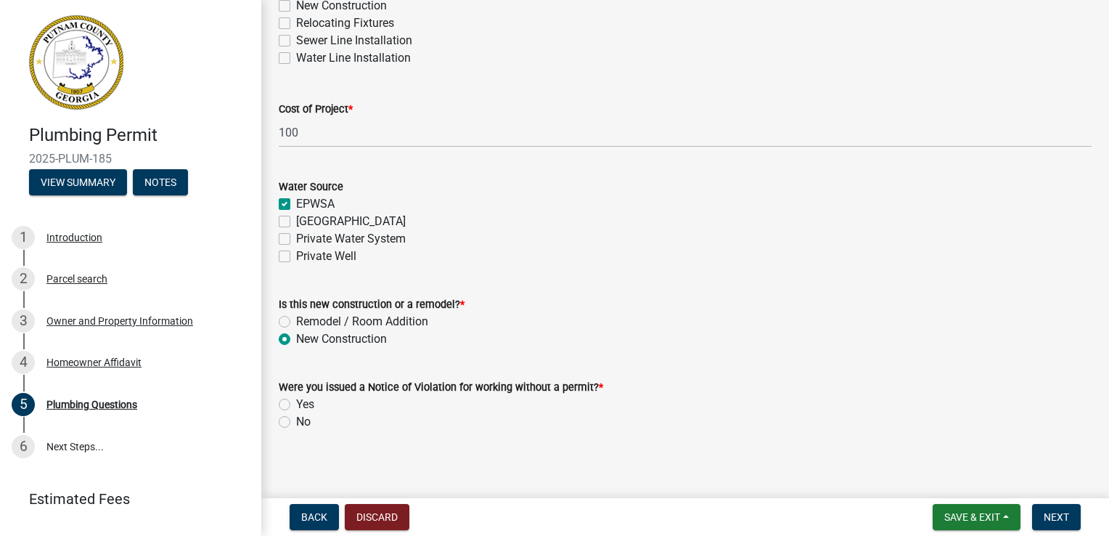
scroll to position [553, 0]
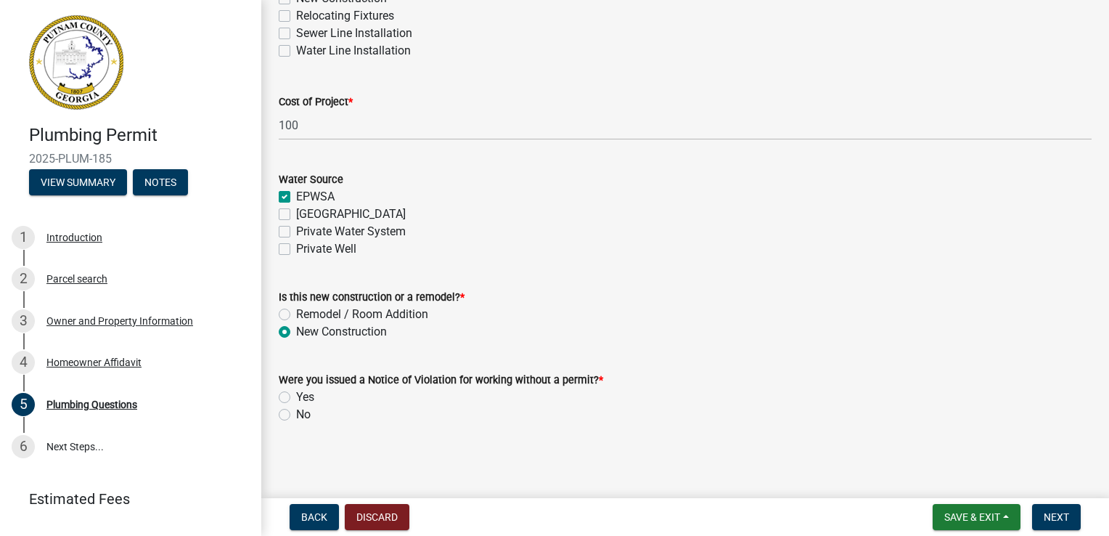
click at [296, 415] on label "No" at bounding box center [303, 414] width 15 height 17
click at [296, 415] on input "No" at bounding box center [300, 410] width 9 height 9
radio input "true"
click at [1048, 520] on span "Next" at bounding box center [1056, 517] width 25 height 12
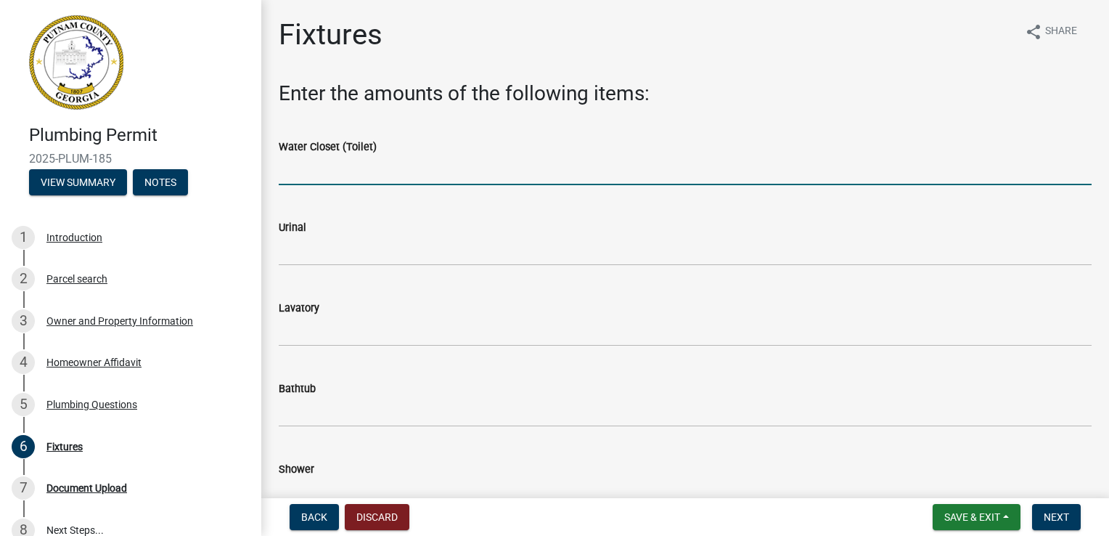
click at [346, 178] on input "text" at bounding box center [685, 170] width 813 height 30
type input "1"
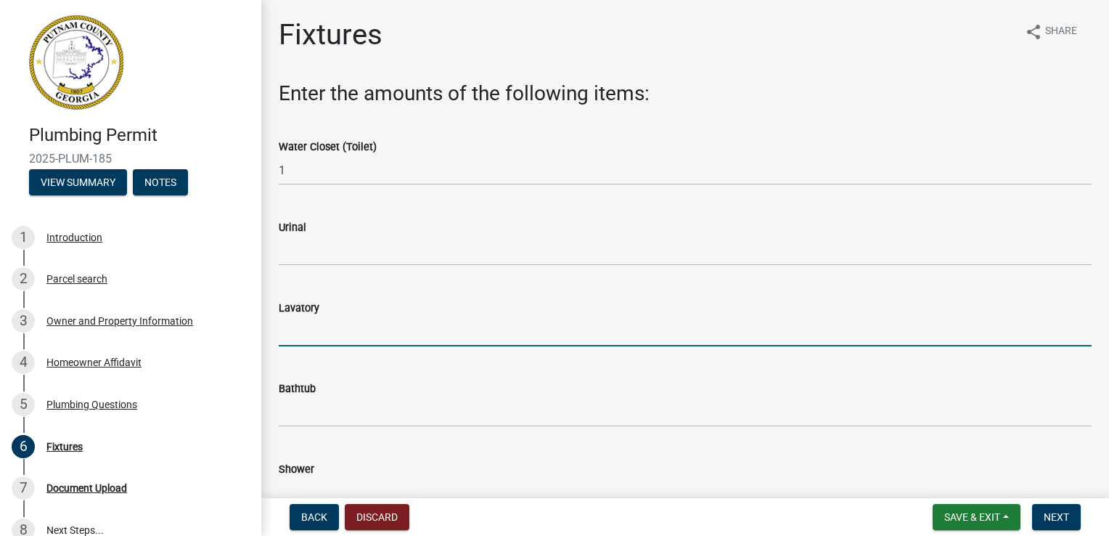
click at [313, 332] on input "text" at bounding box center [685, 332] width 813 height 30
type input "1"
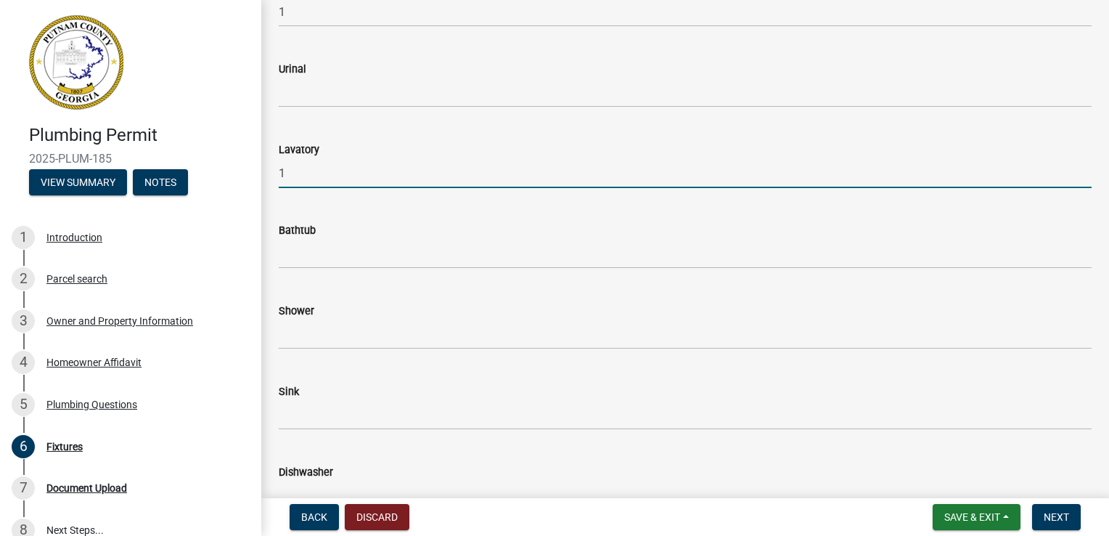
scroll to position [174, 0]
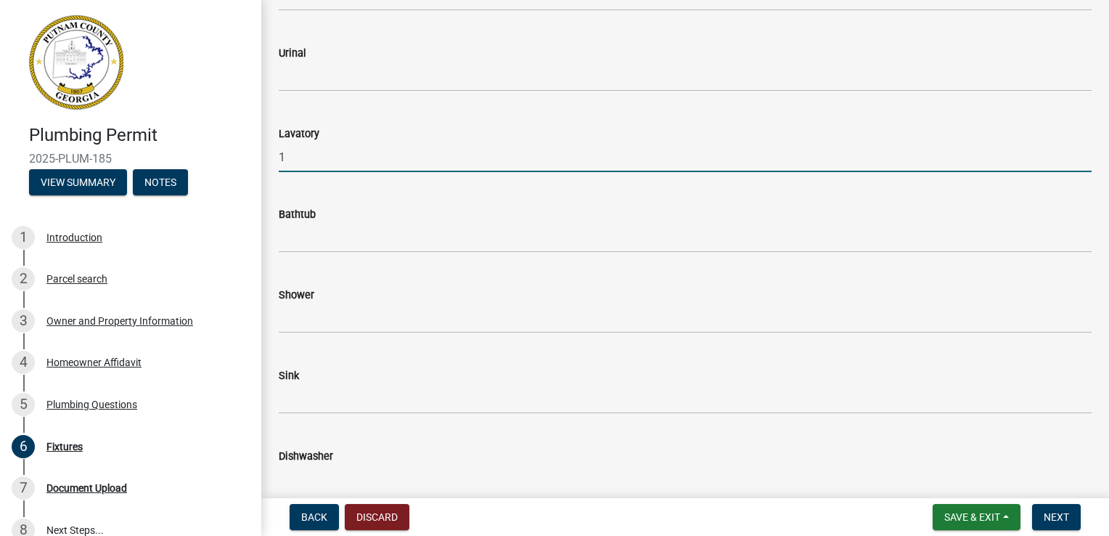
click at [289, 161] on input "1" at bounding box center [685, 157] width 813 height 30
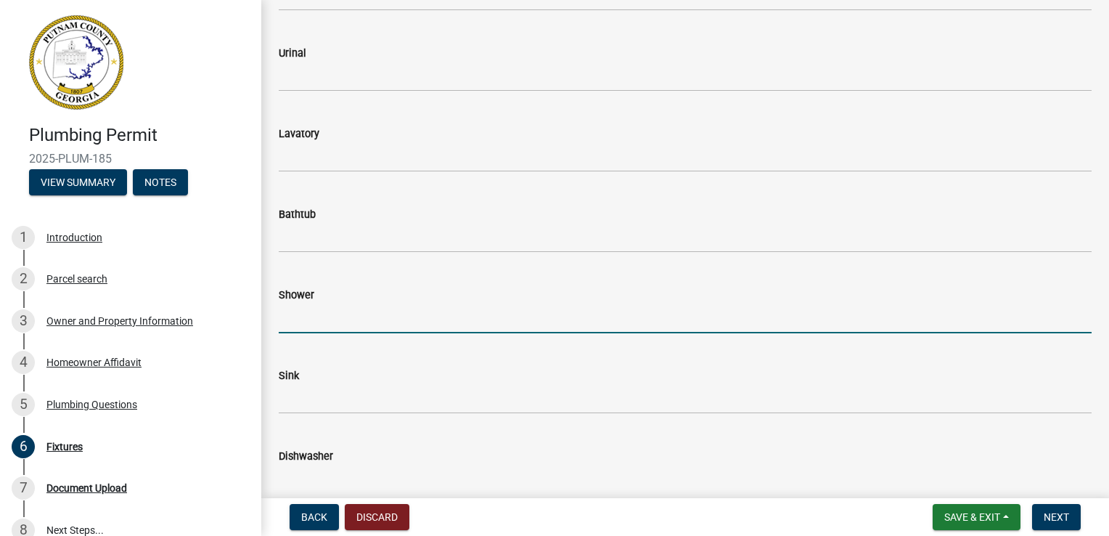
click at [299, 316] on input "text" at bounding box center [685, 318] width 813 height 30
type input "1"
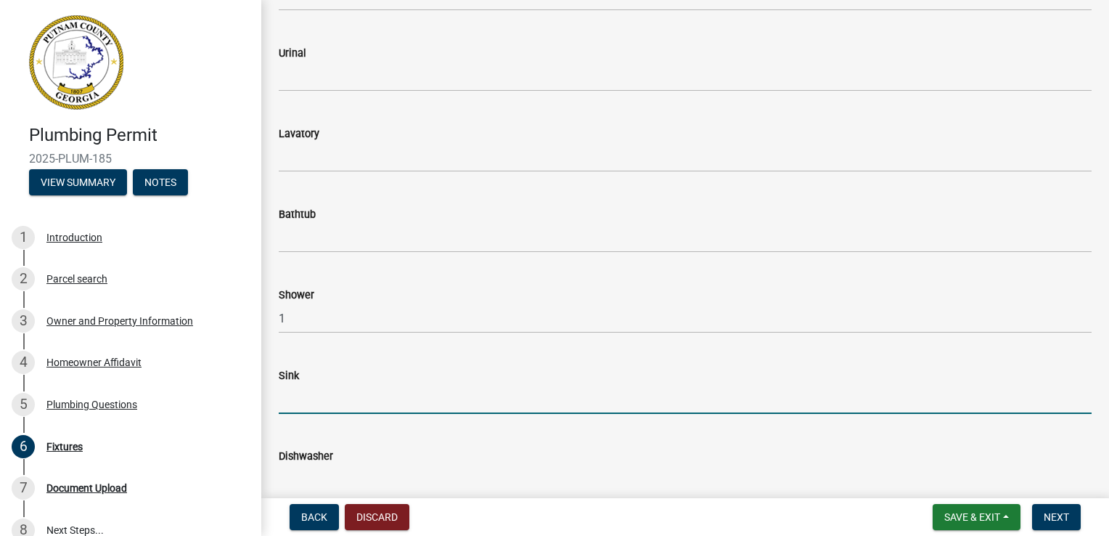
click at [295, 401] on input "text" at bounding box center [685, 399] width 813 height 30
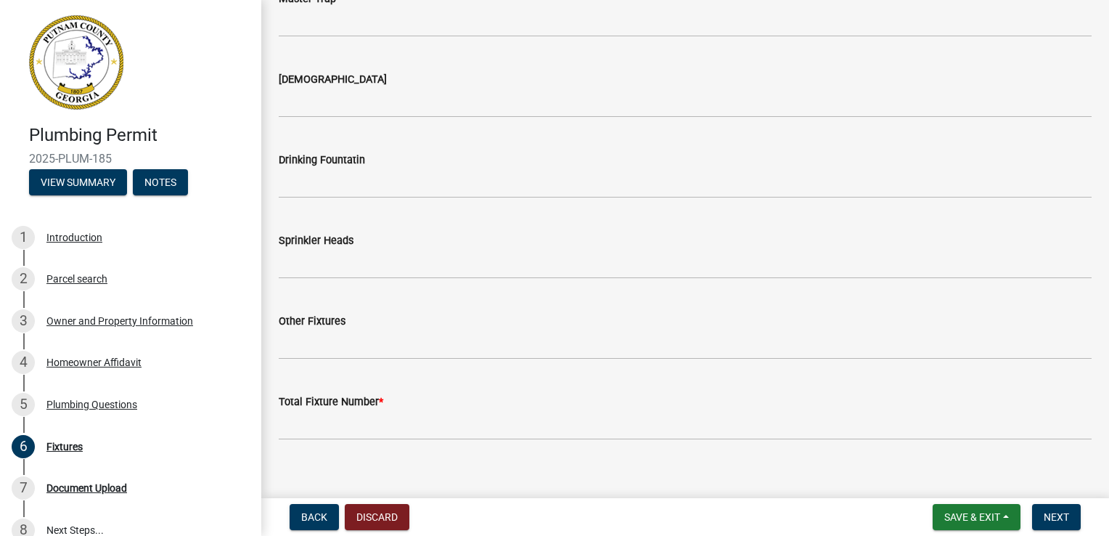
scroll to position [1615, 0]
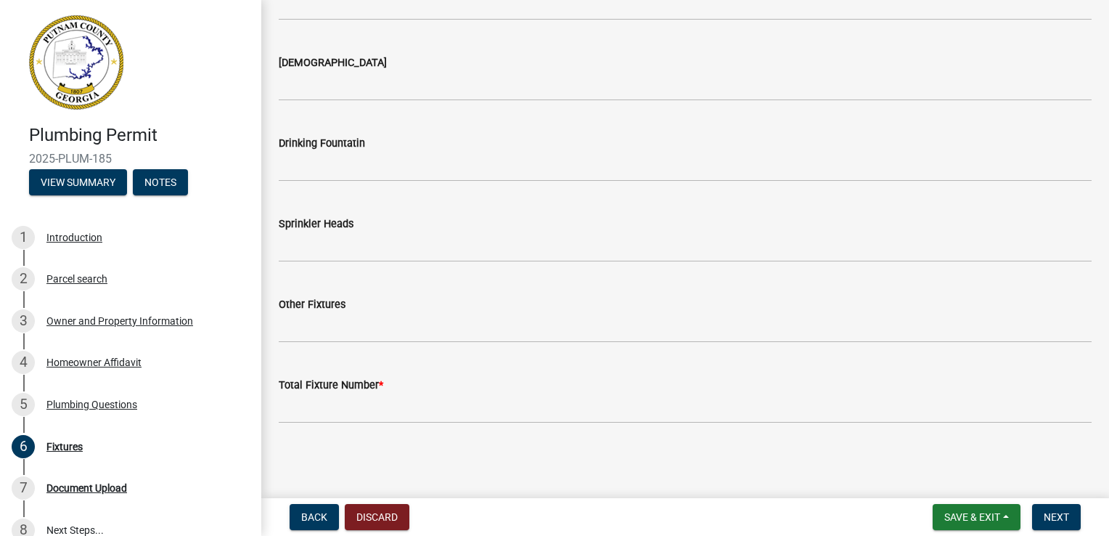
type input "1"
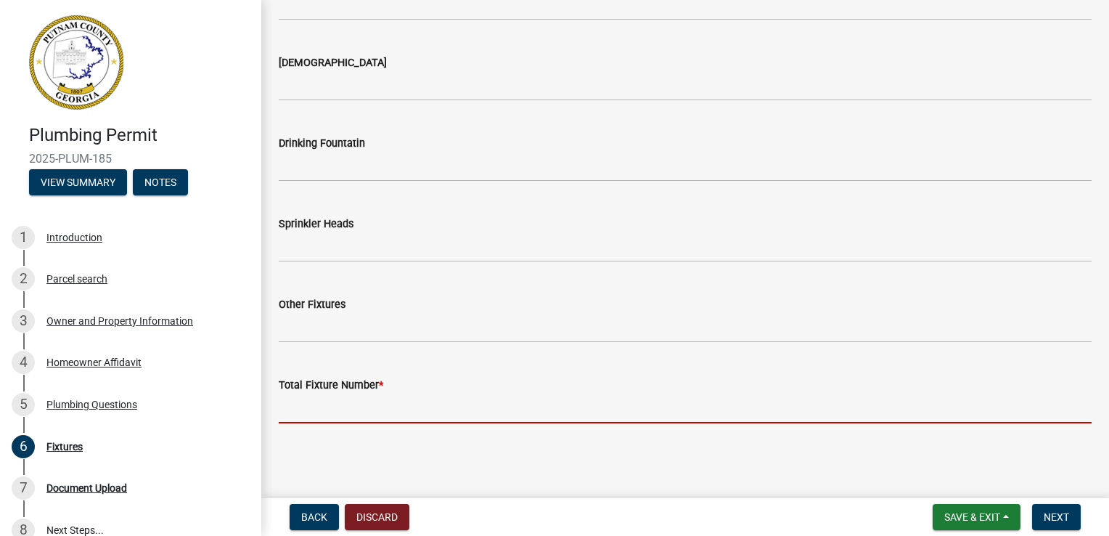
click at [332, 407] on input "text" at bounding box center [685, 408] width 813 height 30
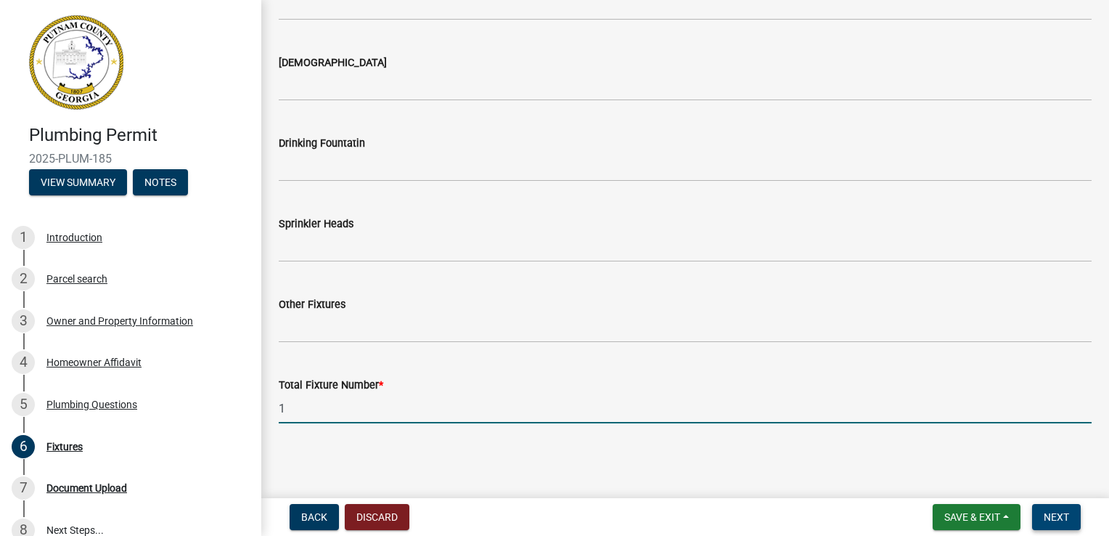
type input "1"
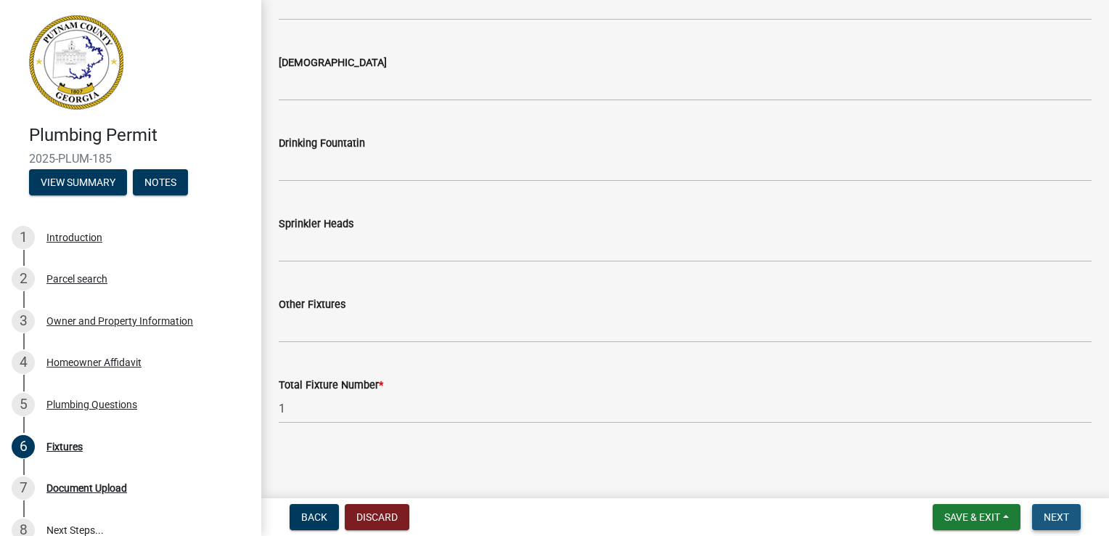
click at [1056, 515] on span "Next" at bounding box center [1056, 517] width 25 height 12
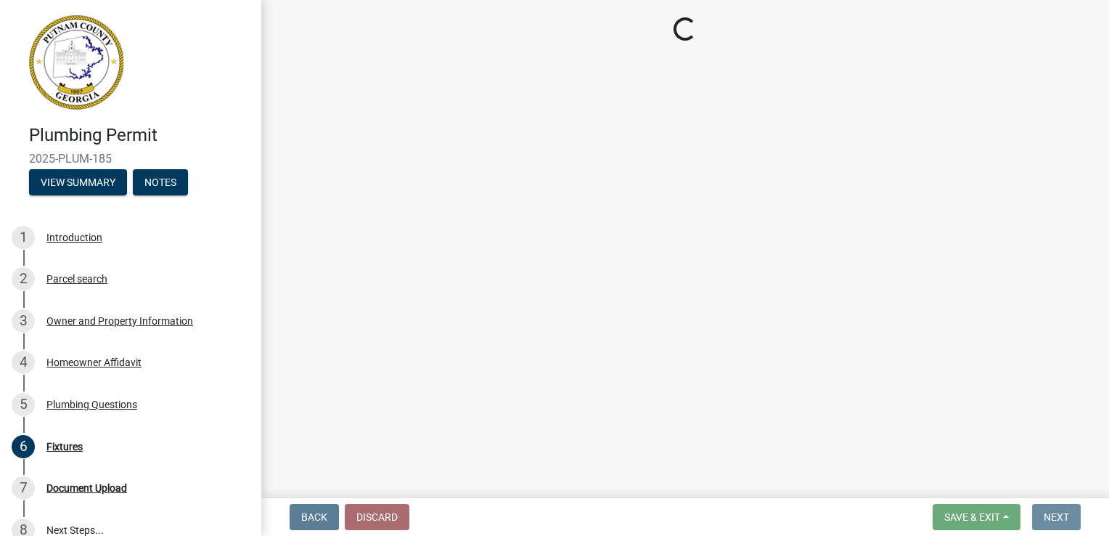
scroll to position [0, 0]
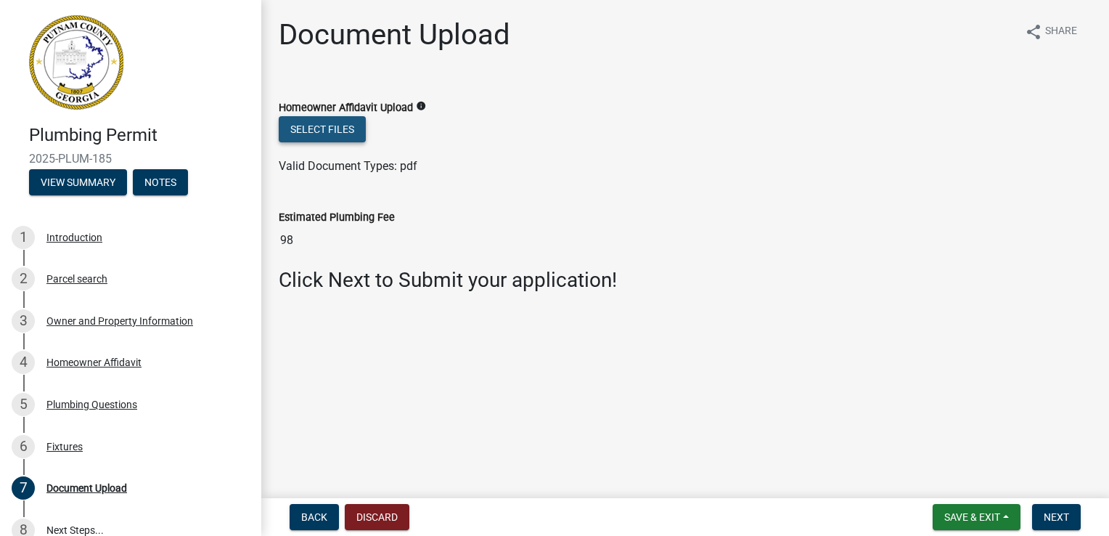
click at [317, 129] on button "Select files" at bounding box center [322, 129] width 87 height 26
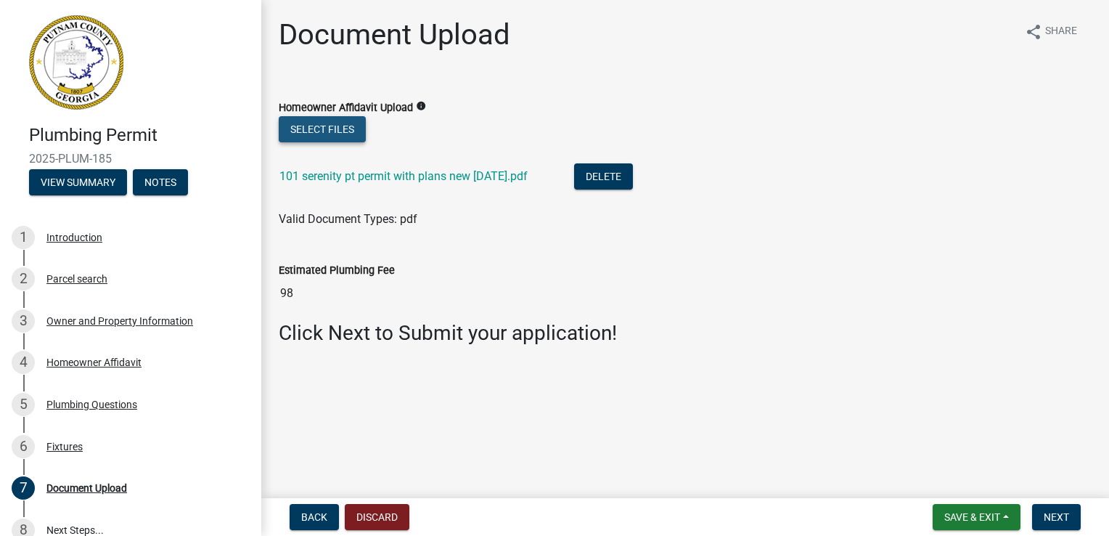
click at [311, 132] on button "Select files" at bounding box center [322, 129] width 87 height 26
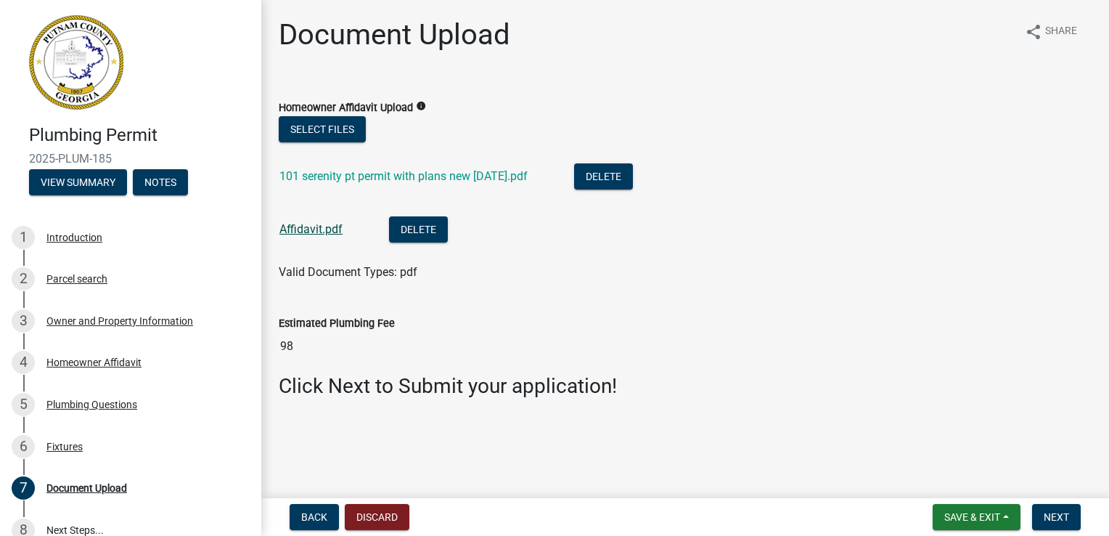
click at [311, 230] on link "Affidavit.pdf" at bounding box center [310, 229] width 63 height 14
click at [1058, 517] on span "Next" at bounding box center [1056, 517] width 25 height 12
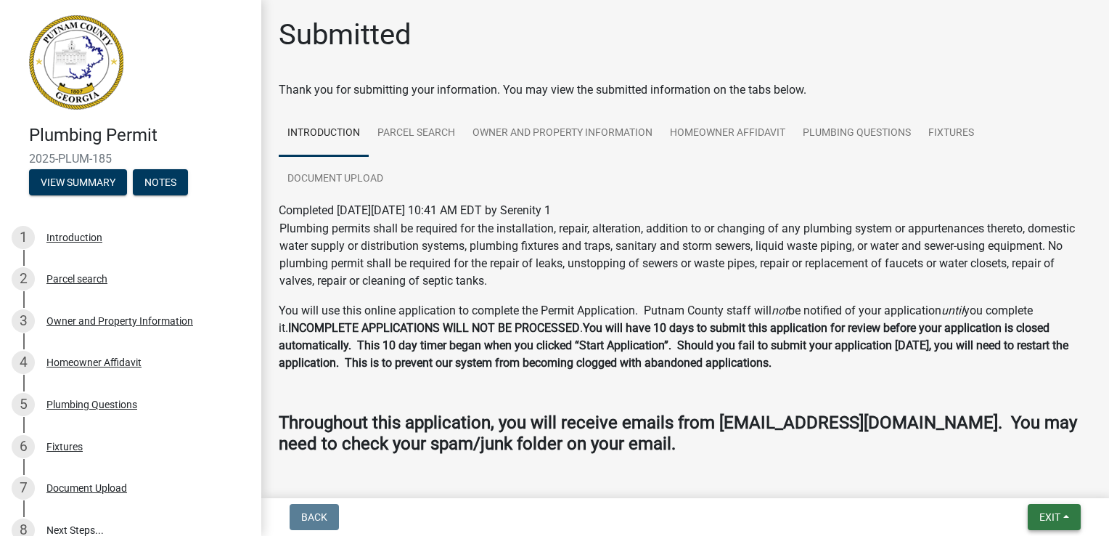
click at [1058, 517] on span "Exit" at bounding box center [1050, 517] width 21 height 12
click at [1017, 478] on button "Save & Exit" at bounding box center [1023, 479] width 116 height 35
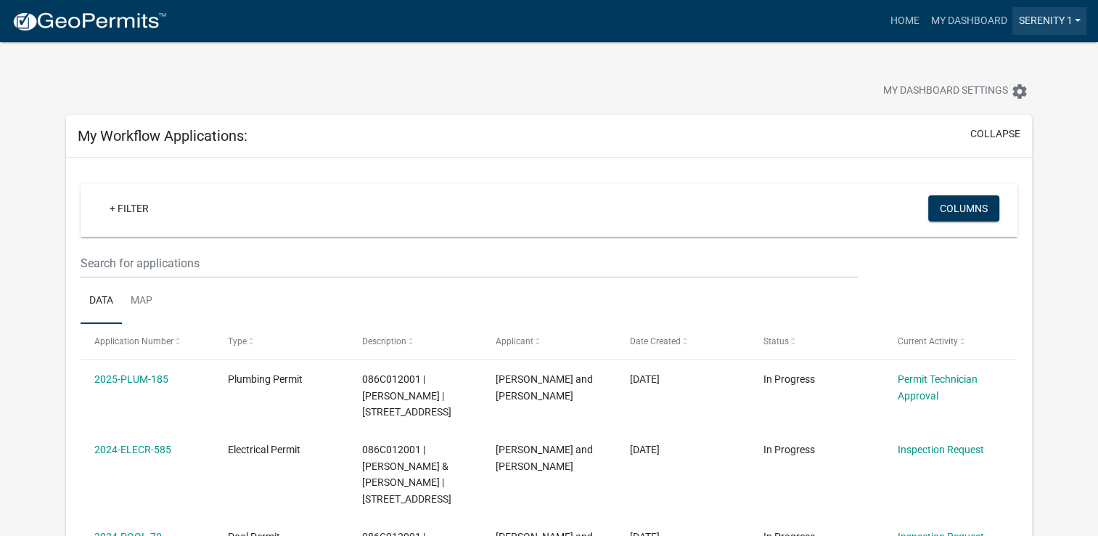
click at [1074, 17] on link "Serenity 1" at bounding box center [1050, 21] width 74 height 28
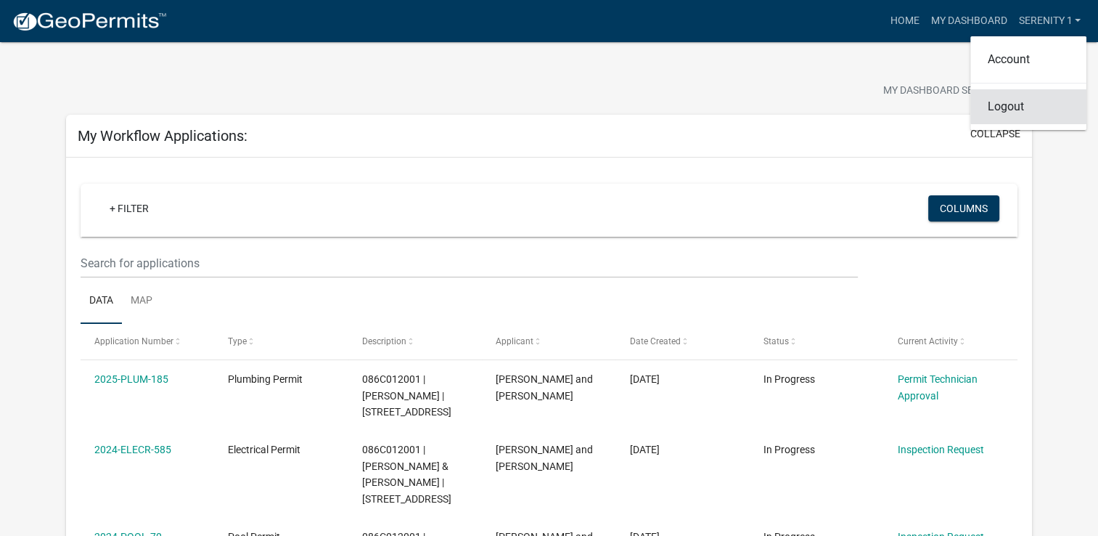
click at [1015, 111] on link "Logout" at bounding box center [1029, 106] width 116 height 35
